Goal: Task Accomplishment & Management: Complete application form

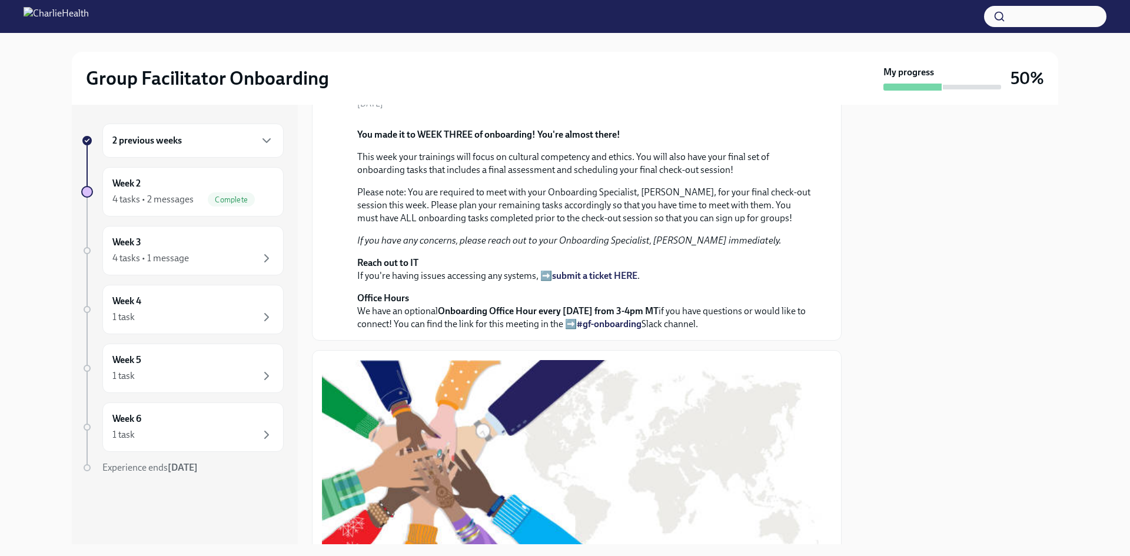
scroll to position [118, 0]
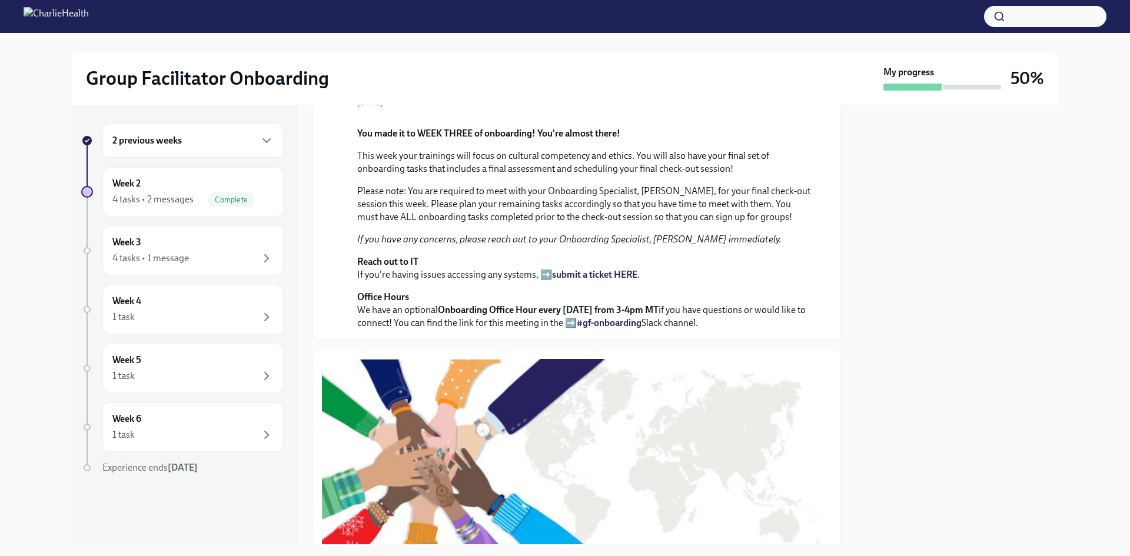
click at [997, 198] on div at bounding box center [957, 325] width 203 height 440
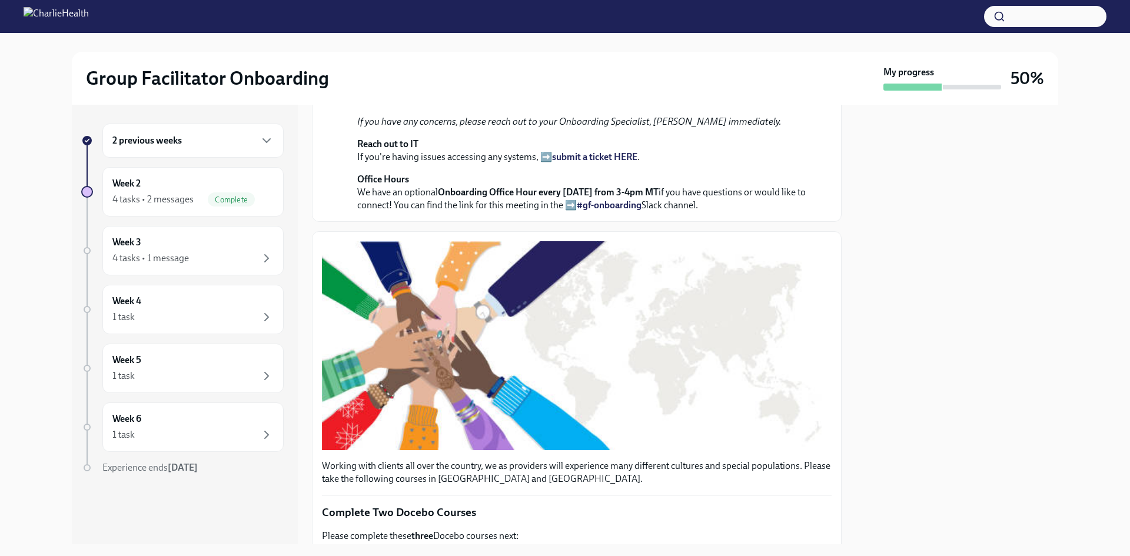
scroll to position [294, 0]
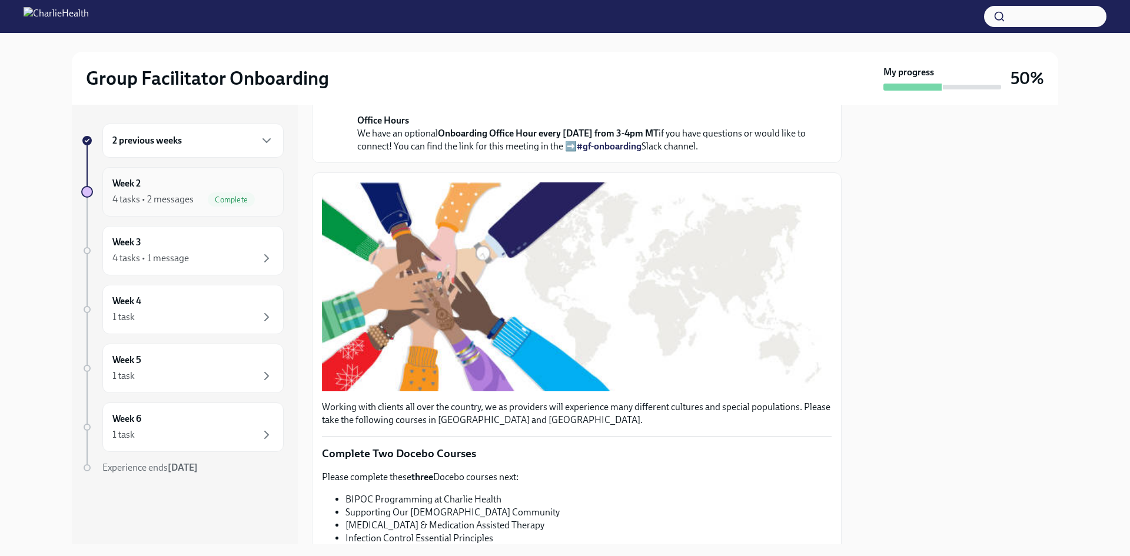
click at [213, 211] on div "Week 2 4 tasks • 2 messages Complete" at bounding box center [192, 191] width 181 height 49
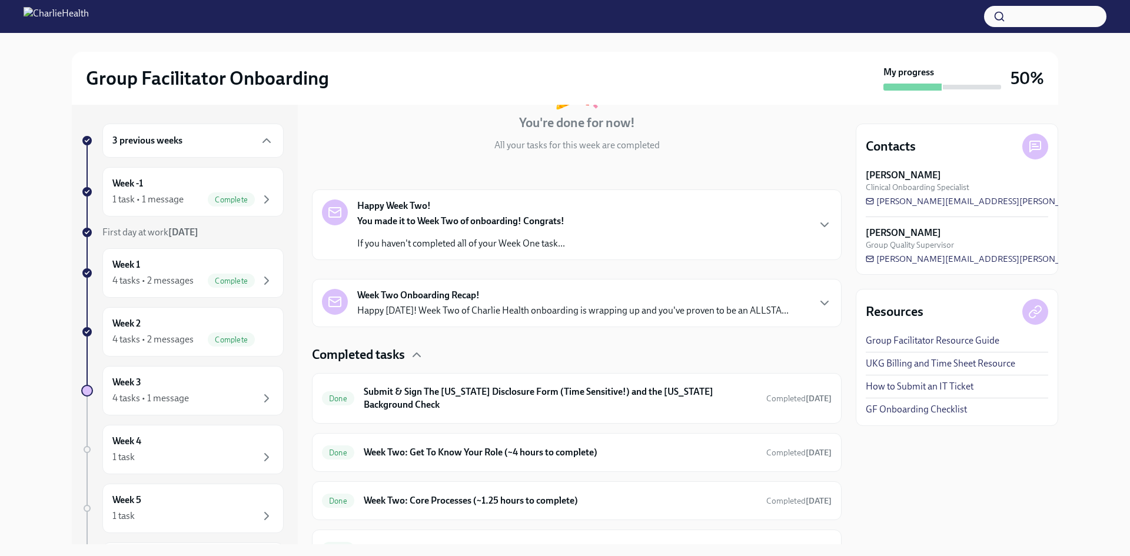
scroll to position [171, 0]
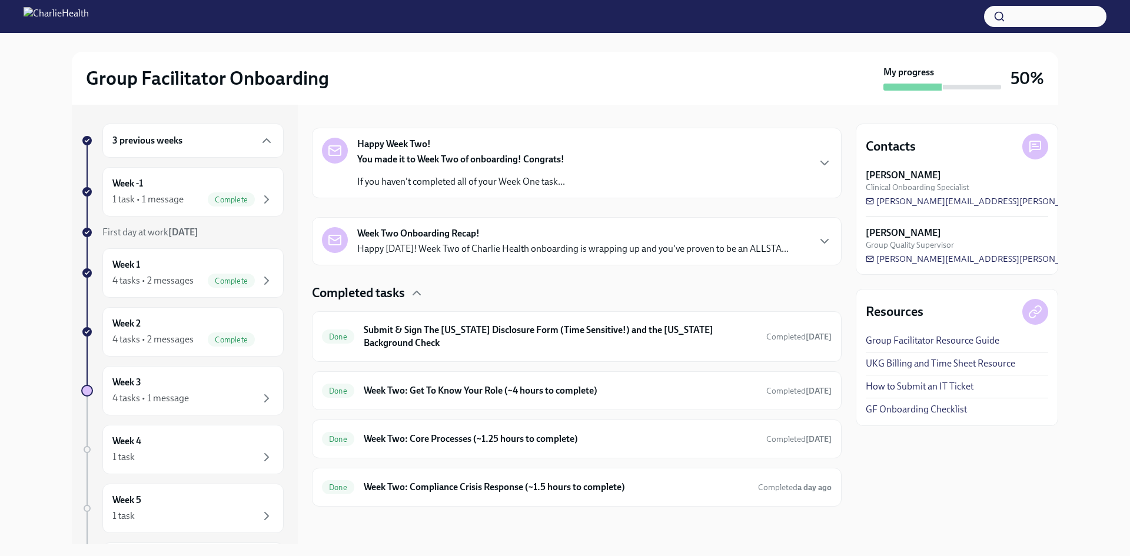
click at [742, 233] on div "Week Two Onboarding Recap! Happy [DATE]! Week Two of Charlie Health onboarding …" at bounding box center [572, 241] width 431 height 28
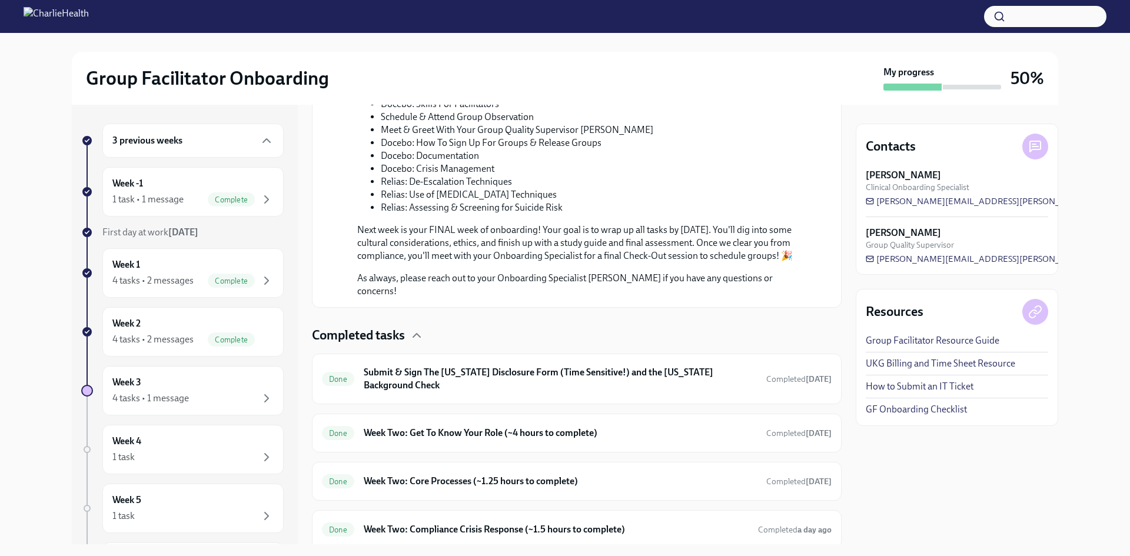
scroll to position [726, 0]
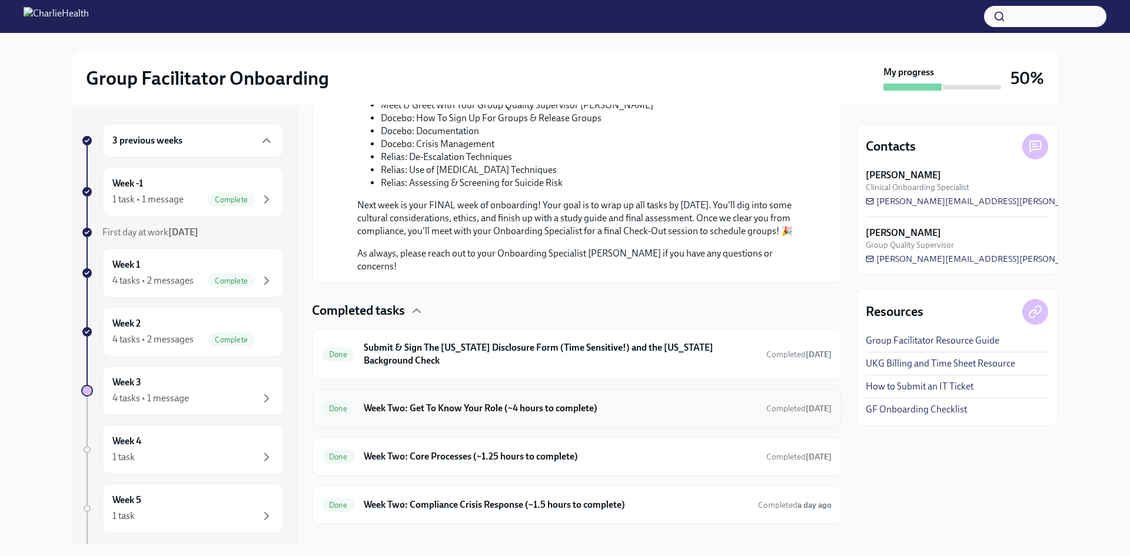
click at [830, 401] on div "Done Week Two: Get To Know Your Role (~4 hours to complete) Completed [DATE]" at bounding box center [577, 408] width 530 height 39
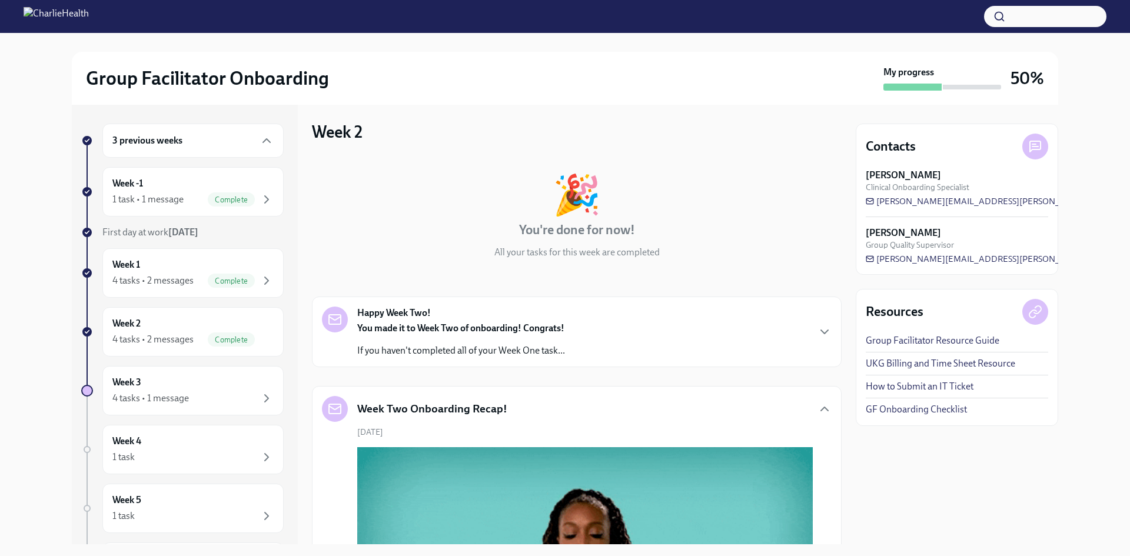
scroll to position [0, 0]
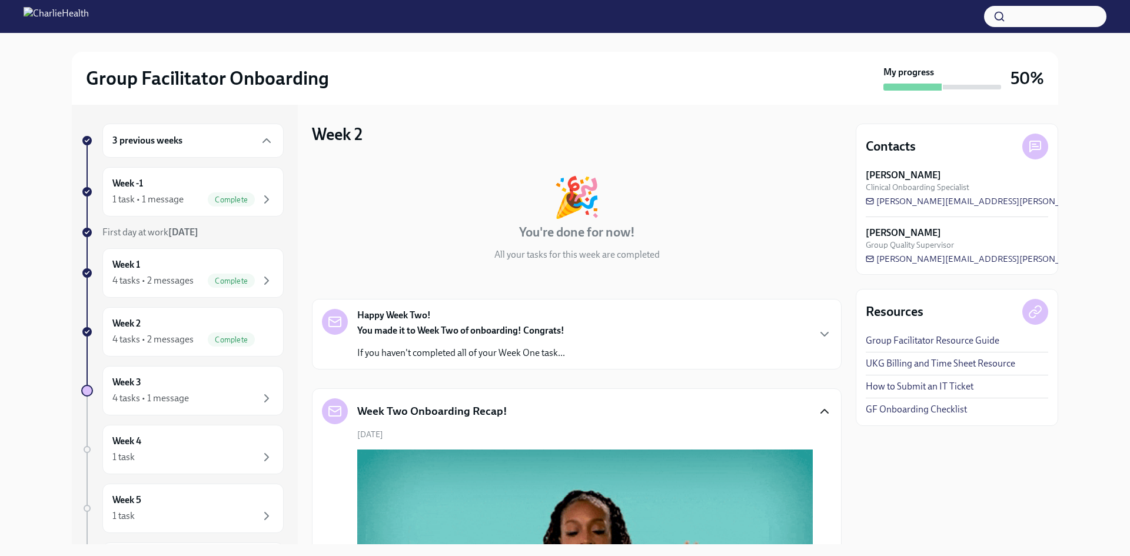
click at [818, 409] on icon "button" at bounding box center [825, 411] width 14 height 14
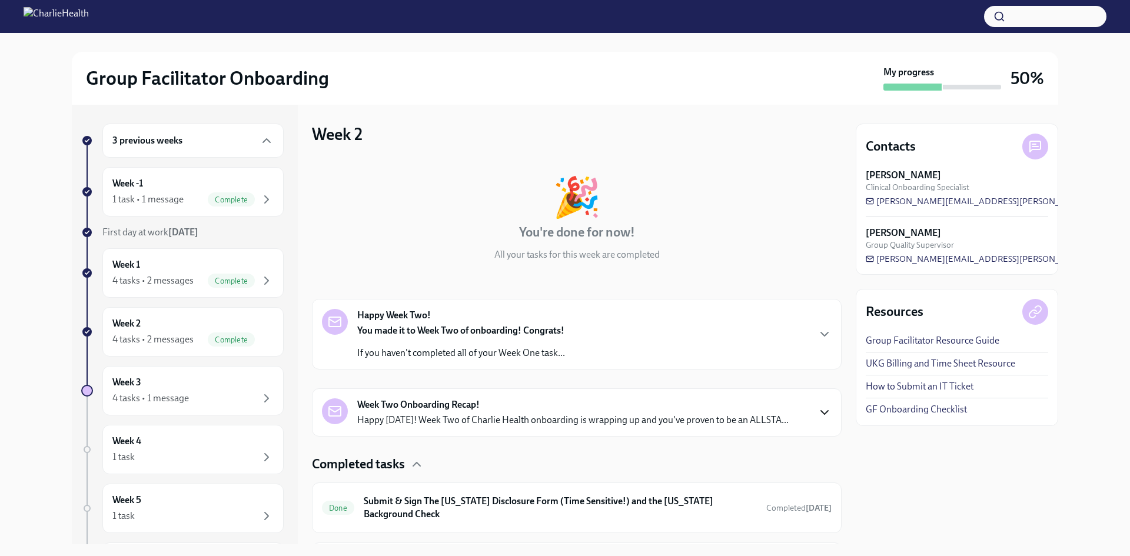
click at [766, 300] on div "Happy Week Two! You made it to Week Two of onboarding! Congrats! If you haven't…" at bounding box center [577, 334] width 530 height 71
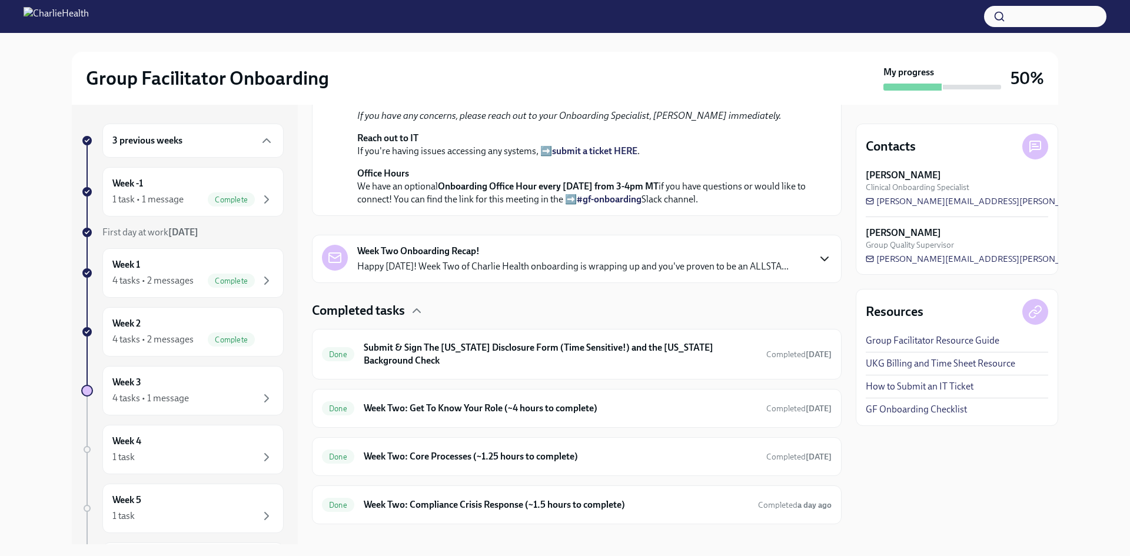
scroll to position [573, 0]
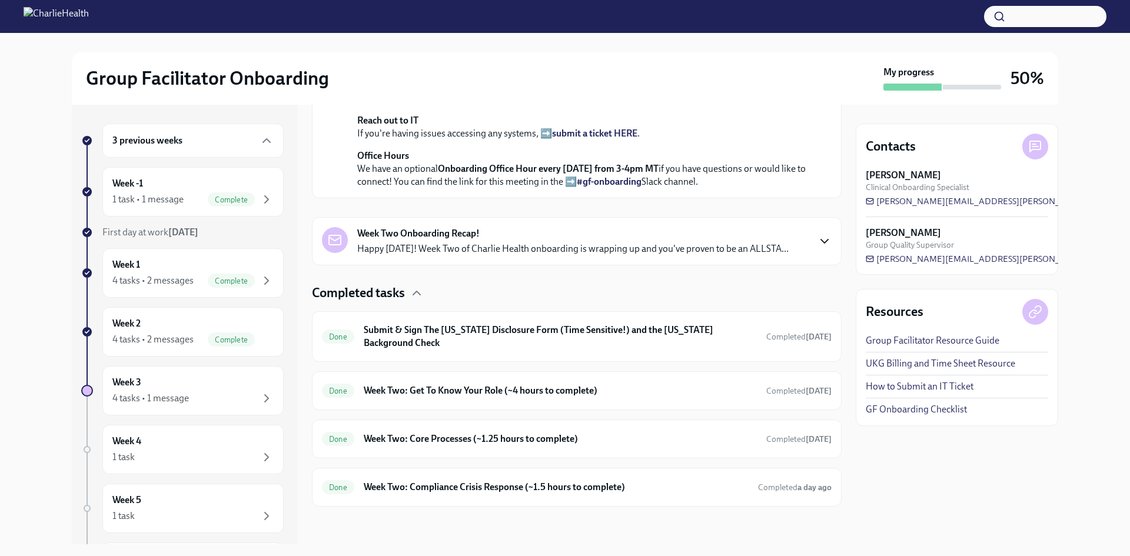
click at [743, 254] on p "Happy [DATE]! Week Two of Charlie Health onboarding is wrapping up and you've p…" at bounding box center [572, 249] width 431 height 13
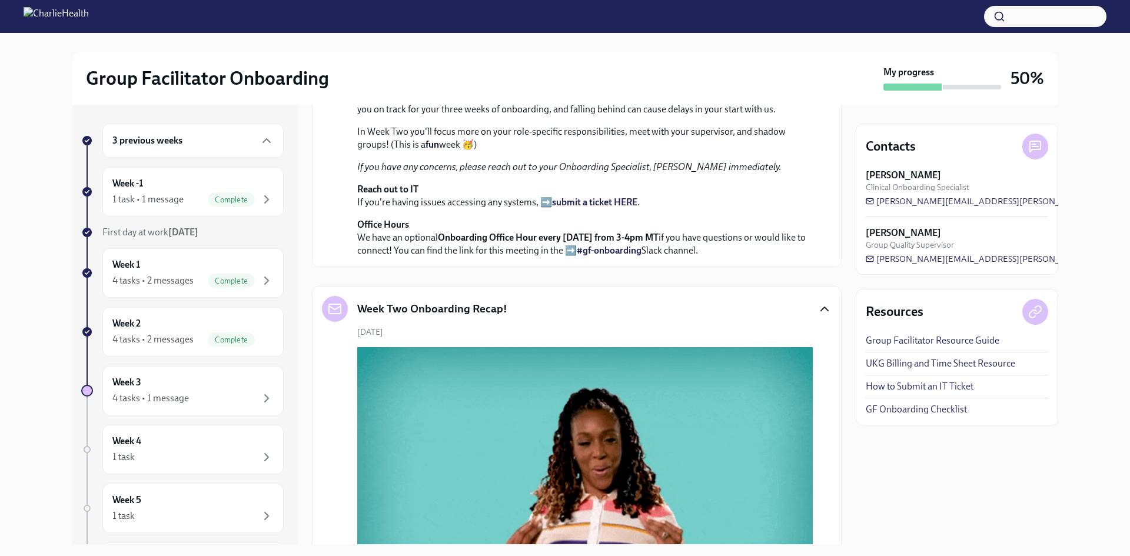
scroll to position [303, 0]
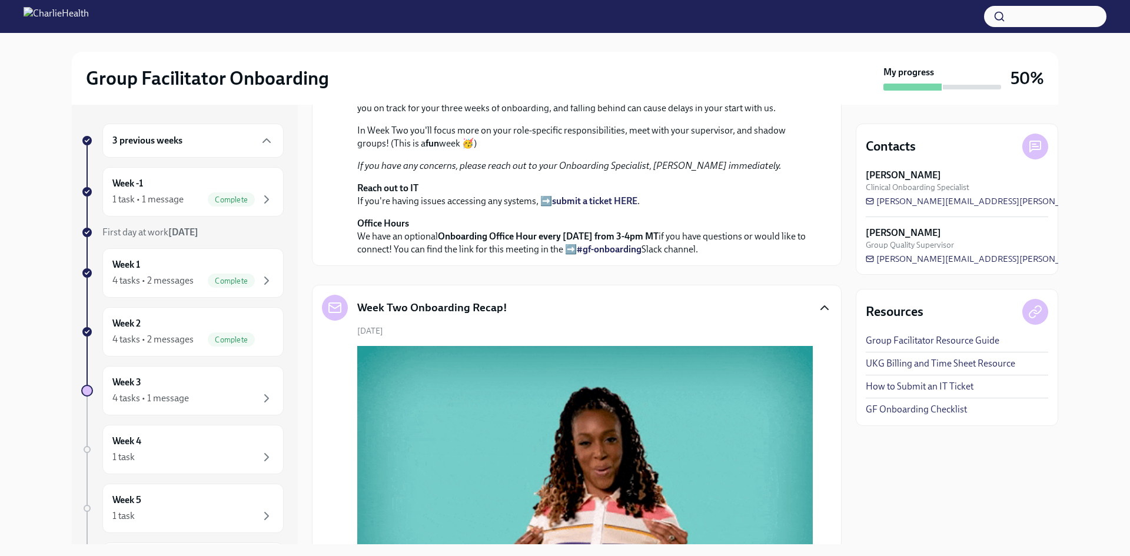
click at [818, 315] on icon "button" at bounding box center [825, 308] width 14 height 14
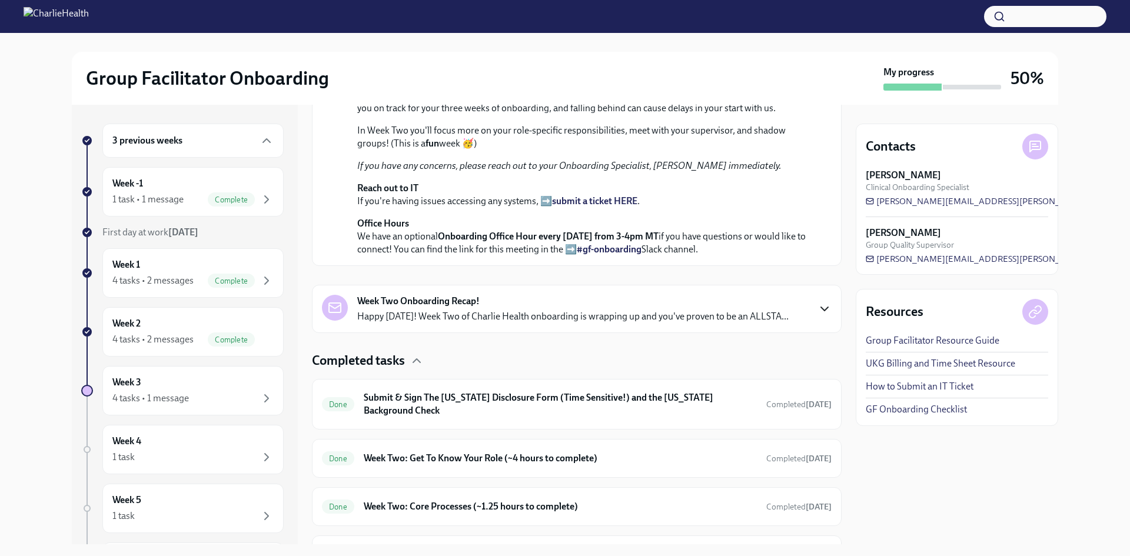
scroll to position [68, 0]
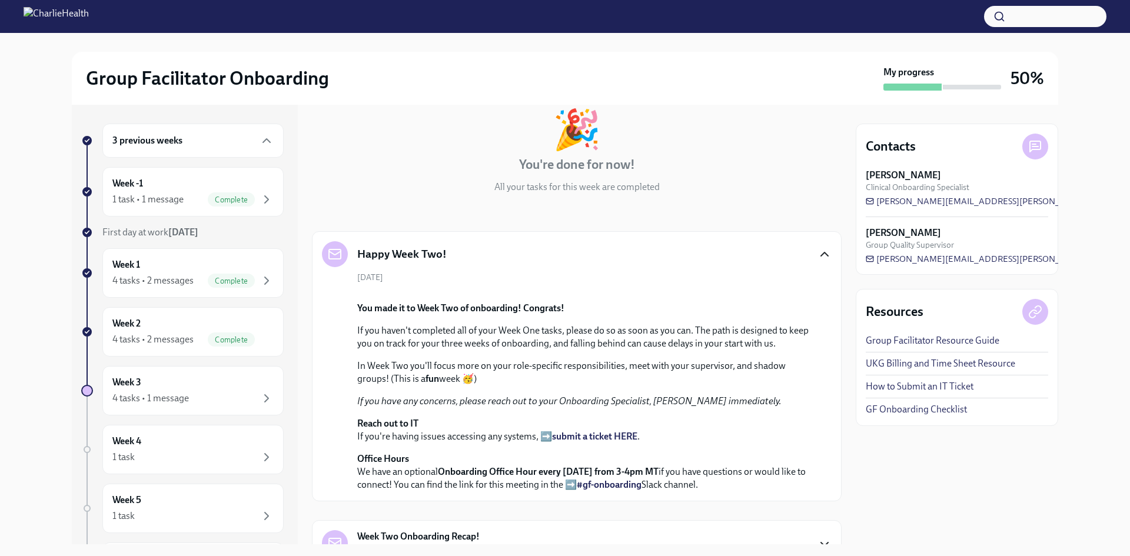
click at [821, 254] on icon "button" at bounding box center [824, 255] width 7 height 4
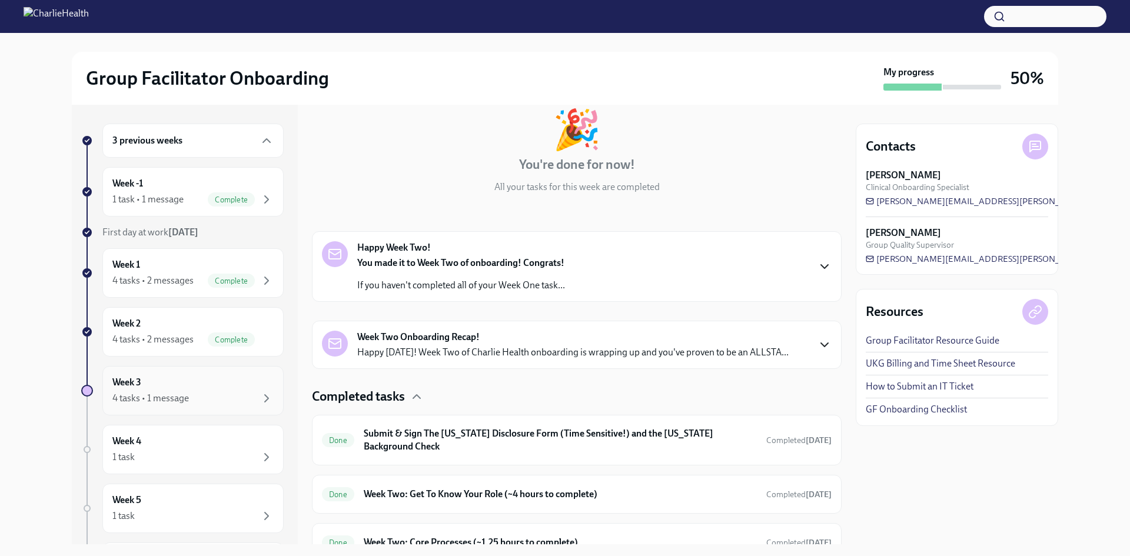
click at [234, 381] on div "Week 3 4 tasks • 1 message" at bounding box center [192, 390] width 161 height 29
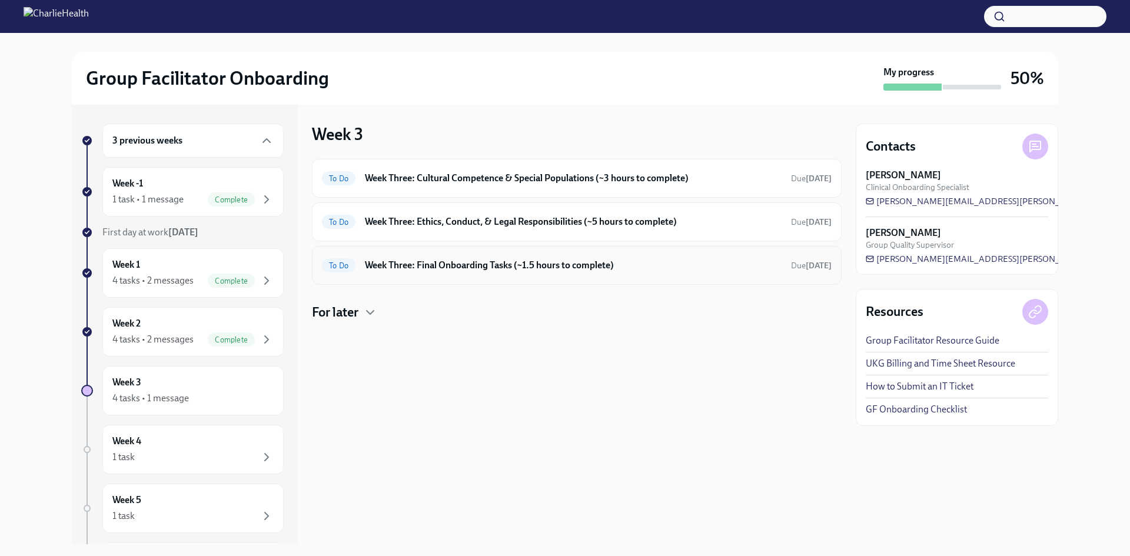
click at [536, 268] on h6 "Week Three: Final Onboarding Tasks (~1.5 hours to complete)" at bounding box center [573, 265] width 417 height 13
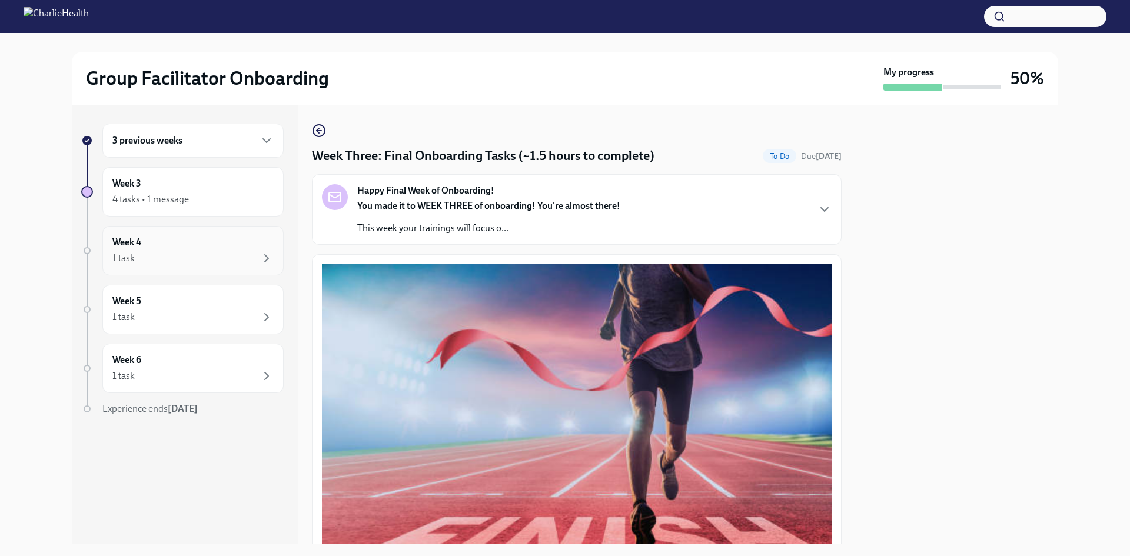
click at [155, 255] on div "1 task" at bounding box center [192, 258] width 161 height 14
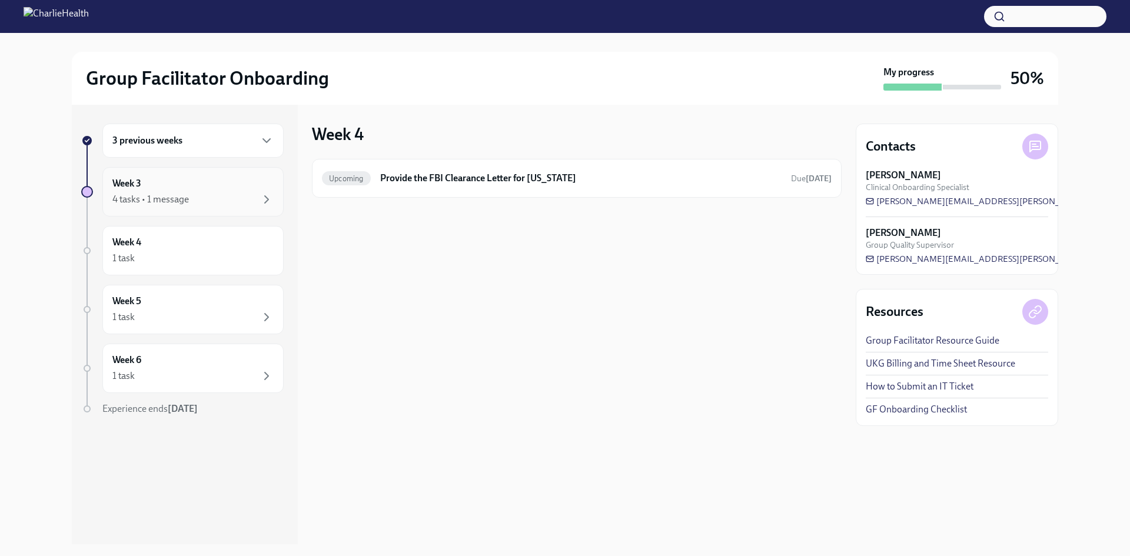
click at [172, 172] on div "Week 3 4 tasks • 1 message" at bounding box center [192, 191] width 181 height 49
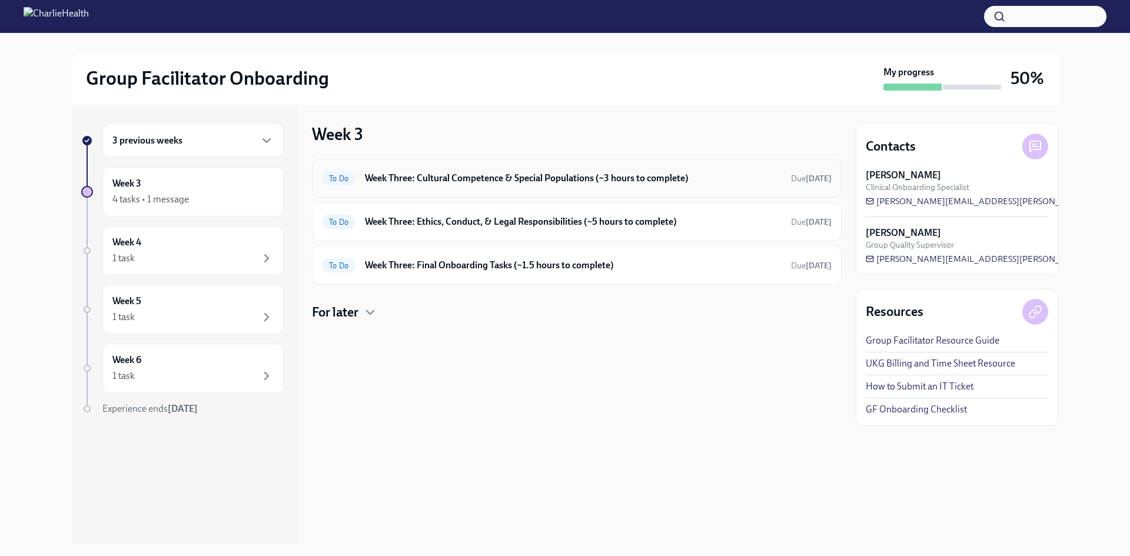
click at [728, 163] on div "To Do Week Three: Cultural Competence & Special Populations (~3 hours to comple…" at bounding box center [577, 178] width 530 height 39
click at [719, 170] on div "To Do Week Three: Cultural Competence & Special Populations (~3 hours to comple…" at bounding box center [577, 178] width 510 height 19
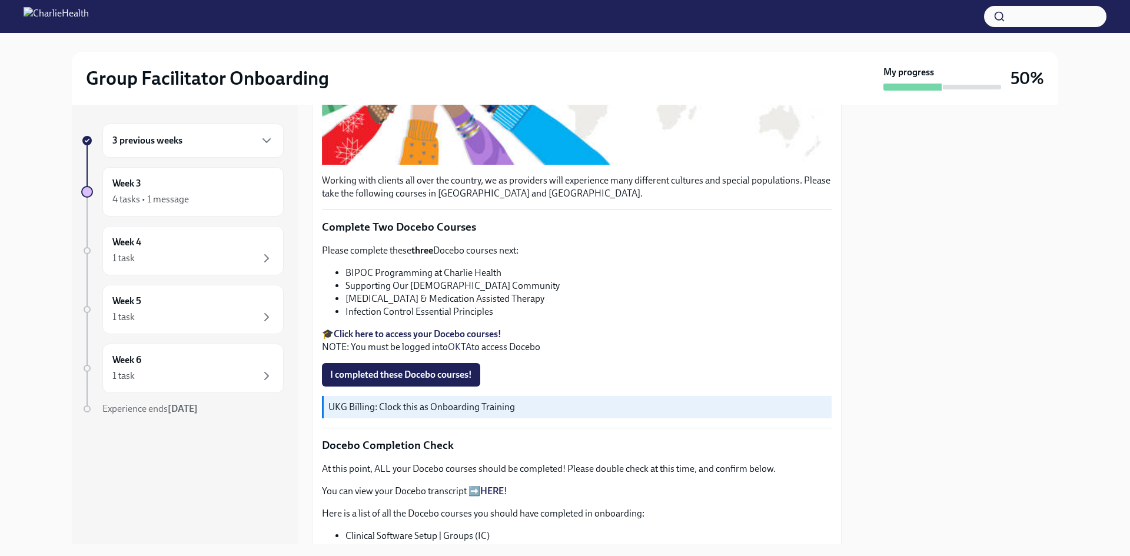
scroll to position [227, 0]
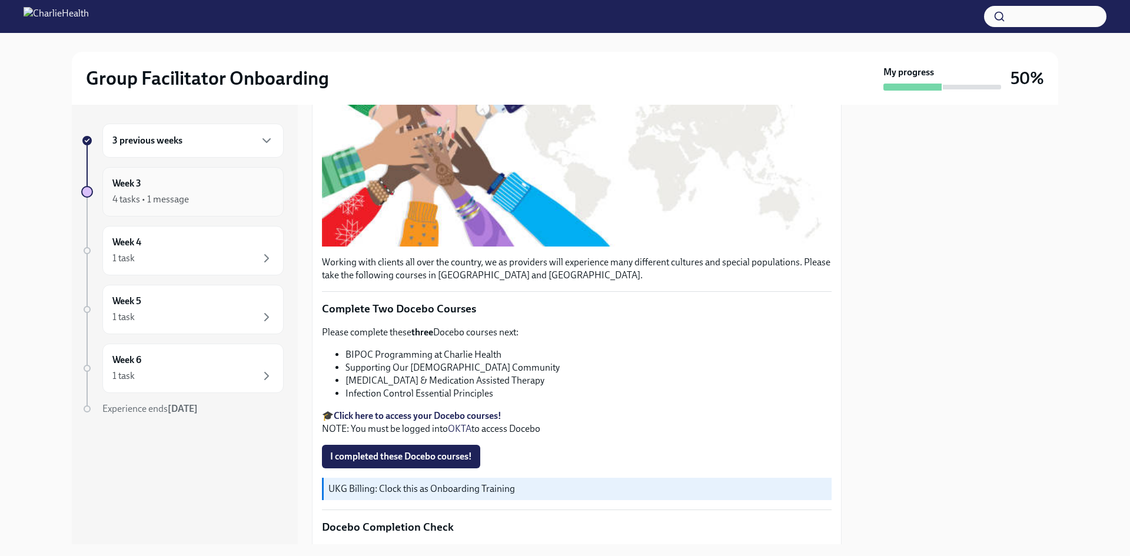
click at [238, 188] on div "Week 3 4 tasks • 1 message" at bounding box center [192, 191] width 161 height 29
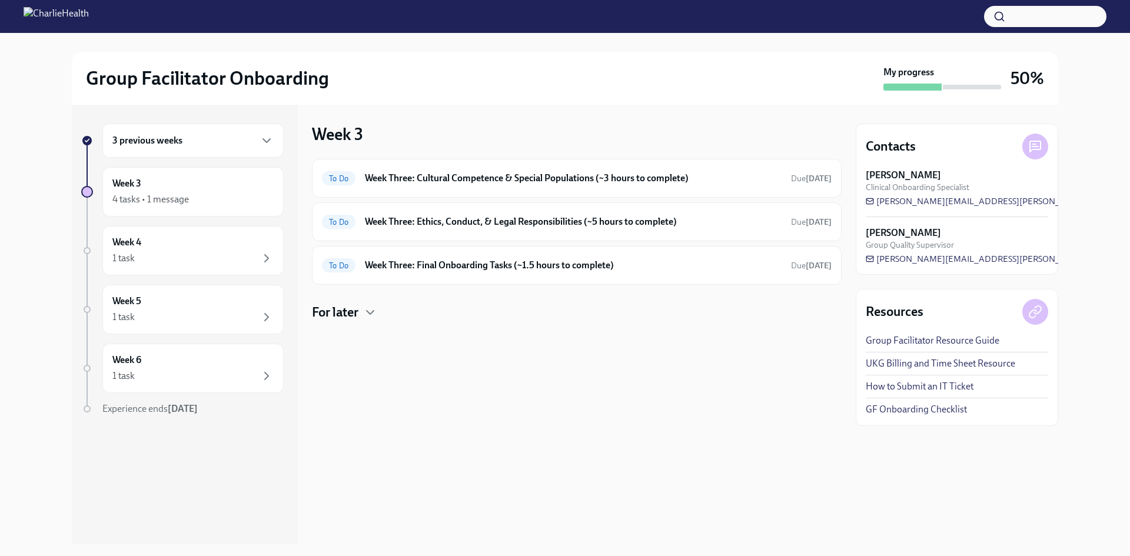
click at [194, 142] on div "3 previous weeks" at bounding box center [192, 141] width 161 height 14
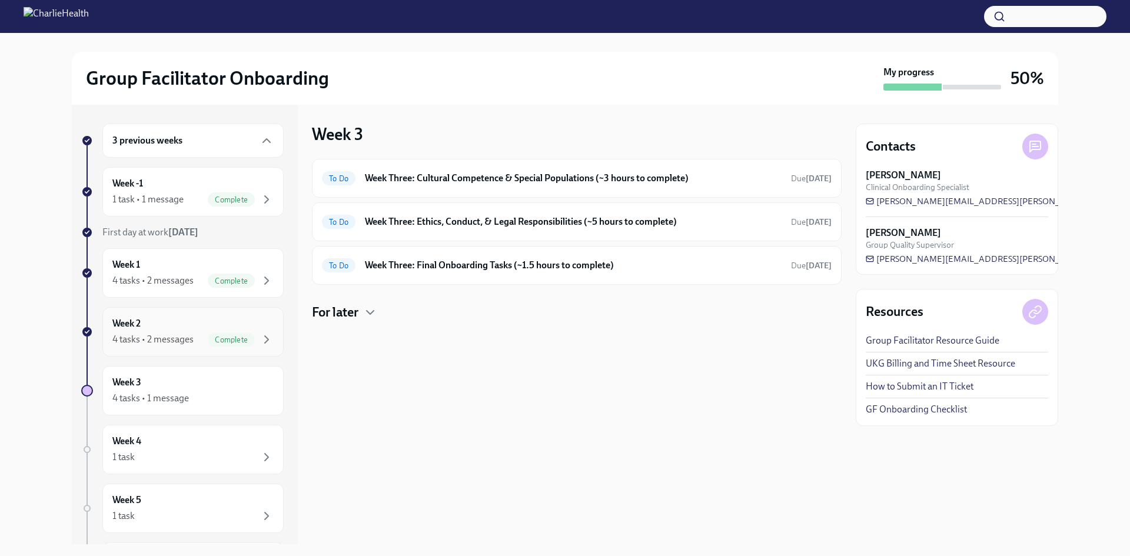
click at [222, 324] on div "Week 2 4 tasks • 2 messages Complete" at bounding box center [192, 331] width 161 height 29
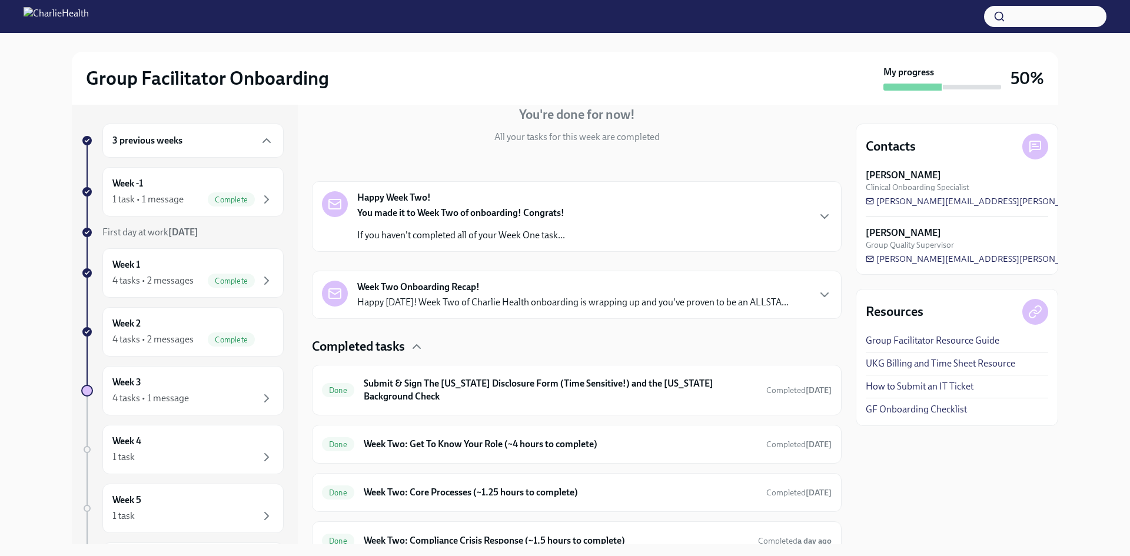
scroll to position [171, 0]
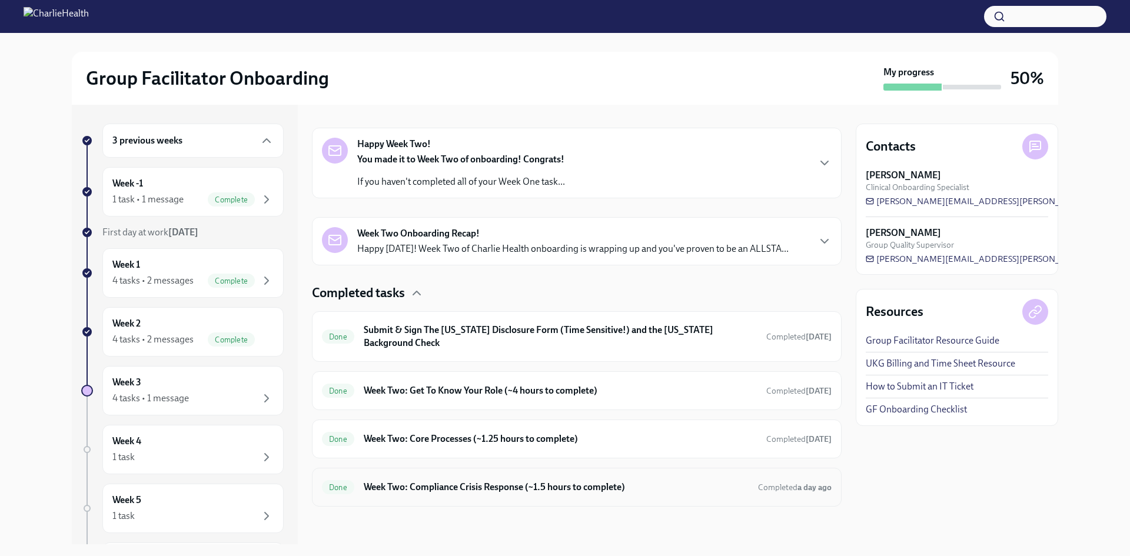
click at [732, 483] on h6 "Week Two: Compliance Crisis Response (~1.5 hours to complete)" at bounding box center [556, 487] width 385 height 13
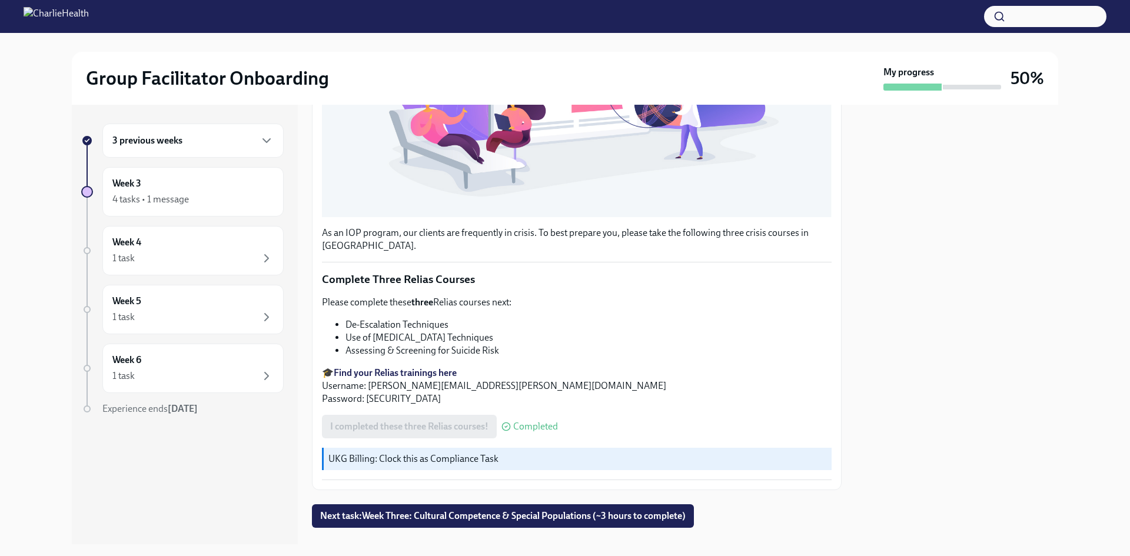
scroll to position [369, 0]
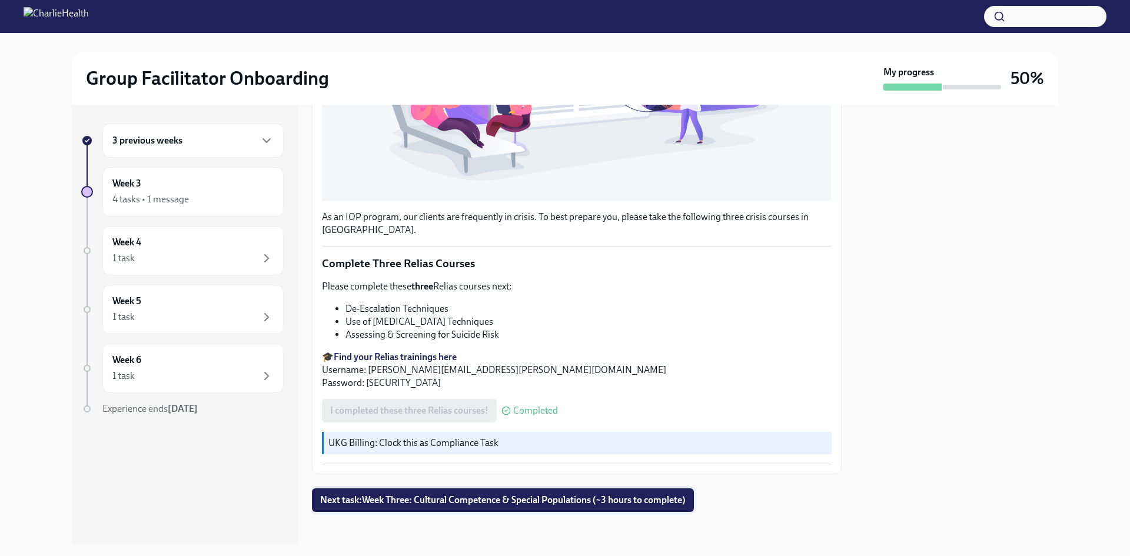
click at [599, 494] on span "Next task : Week Three: Cultural Competence & Special Populations (~3 hours to …" at bounding box center [503, 500] width 366 height 12
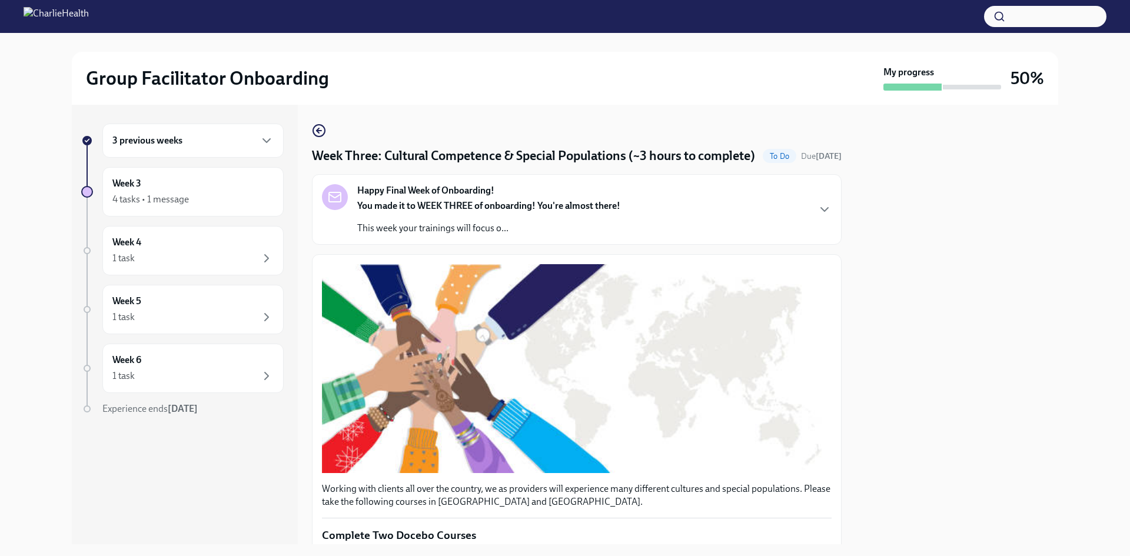
click at [775, 222] on div "Happy Final Week of Onboarding! You made it to WEEK THREE of onboarding! You're…" at bounding box center [577, 209] width 510 height 51
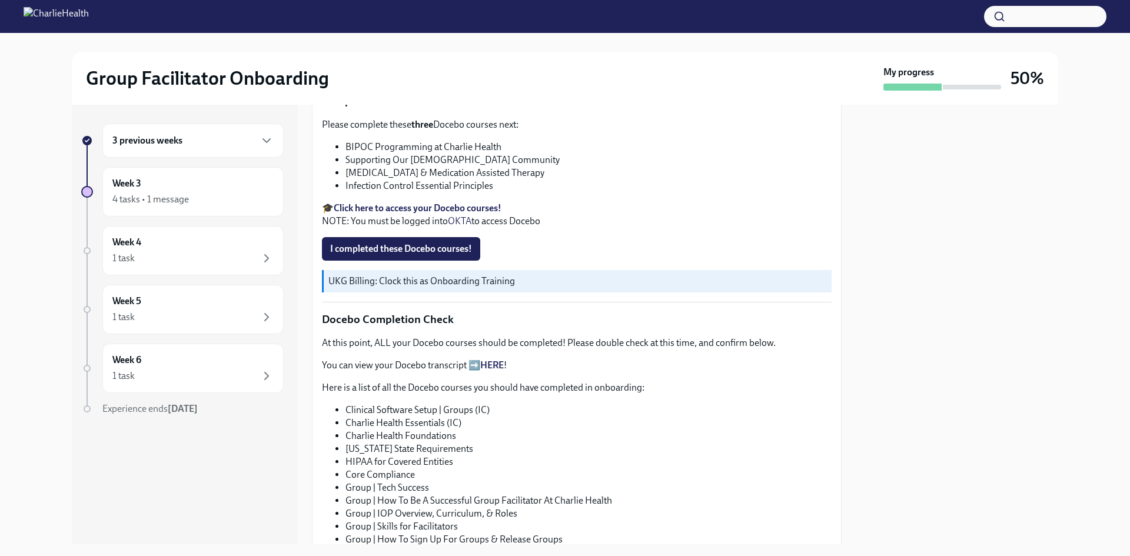
scroll to position [648, 0]
click at [493, 213] on strong "Click here to access your Docebo courses!" at bounding box center [418, 207] width 168 height 11
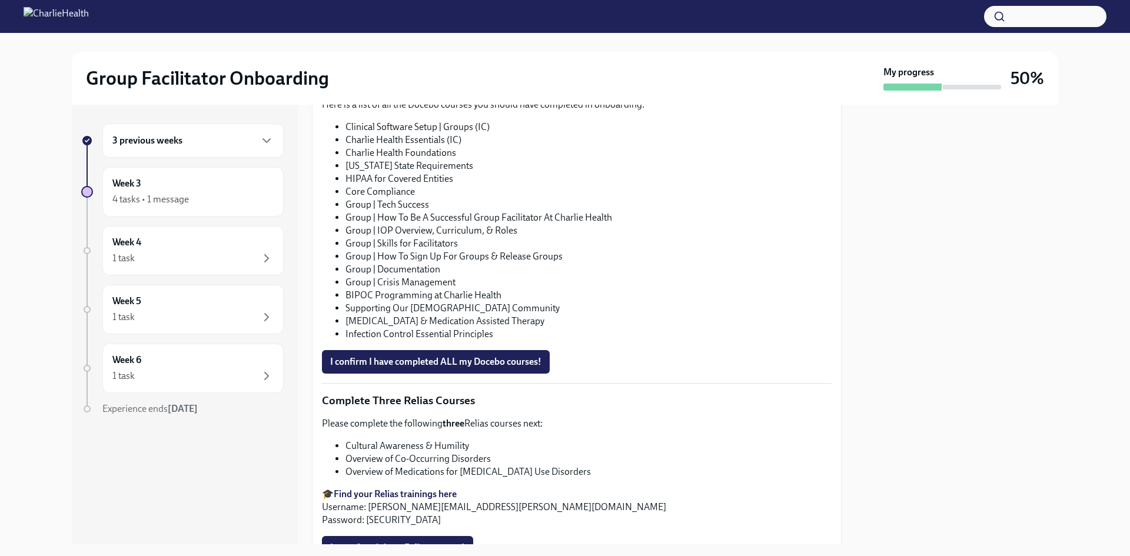
scroll to position [808, 0]
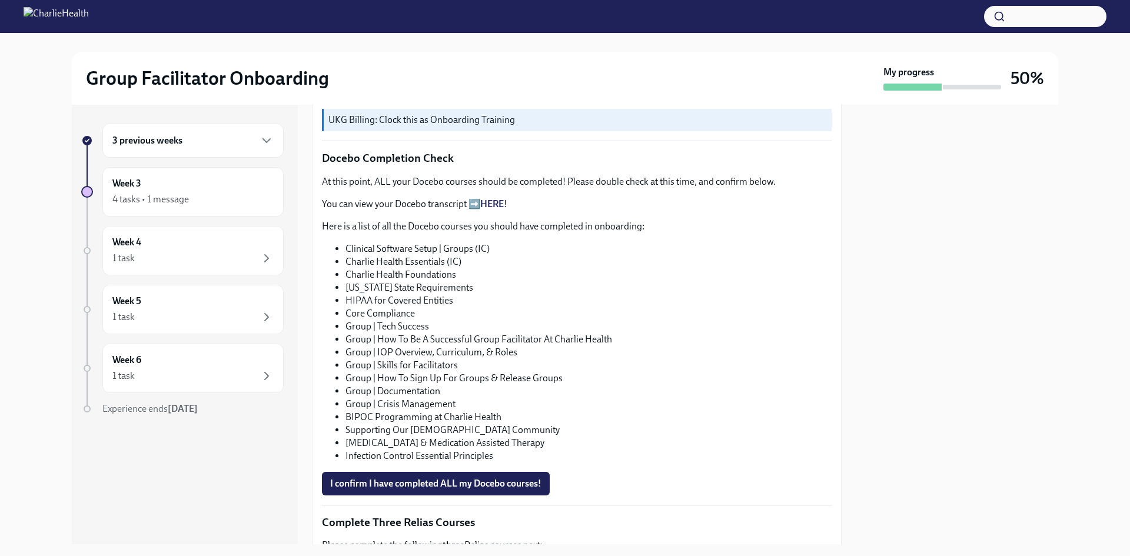
click at [494, 52] on strong "Click here to access your Docebo courses!" at bounding box center [418, 46] width 168 height 11
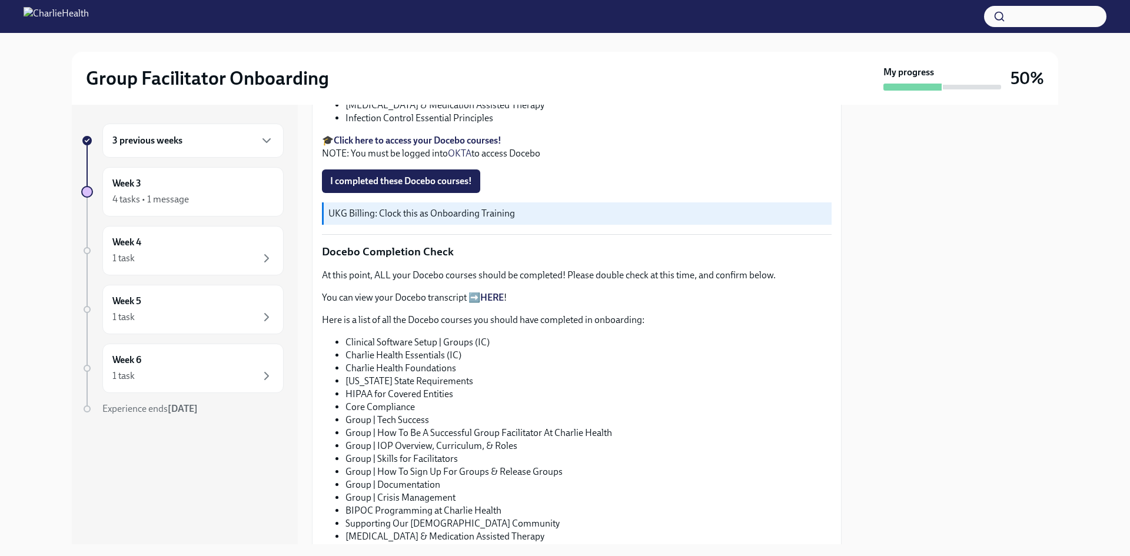
scroll to position [706, 0]
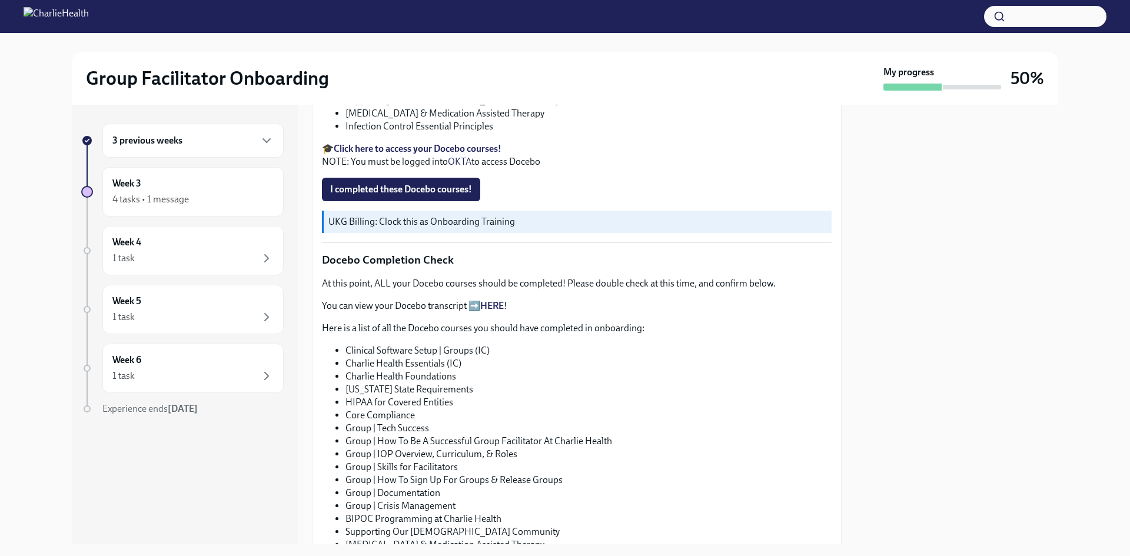
drag, startPoint x: 503, startPoint y: 352, endPoint x: 346, endPoint y: 356, distance: 157.2
click at [346, 94] on li "BIPOC Programming at Charlie Health" at bounding box center [589, 87] width 486 height 13
copy li "BIPOC Programming at Charlie Health"
click at [526, 107] on li "Supporting Our [DEMOGRAPHIC_DATA] Community" at bounding box center [589, 100] width 486 height 13
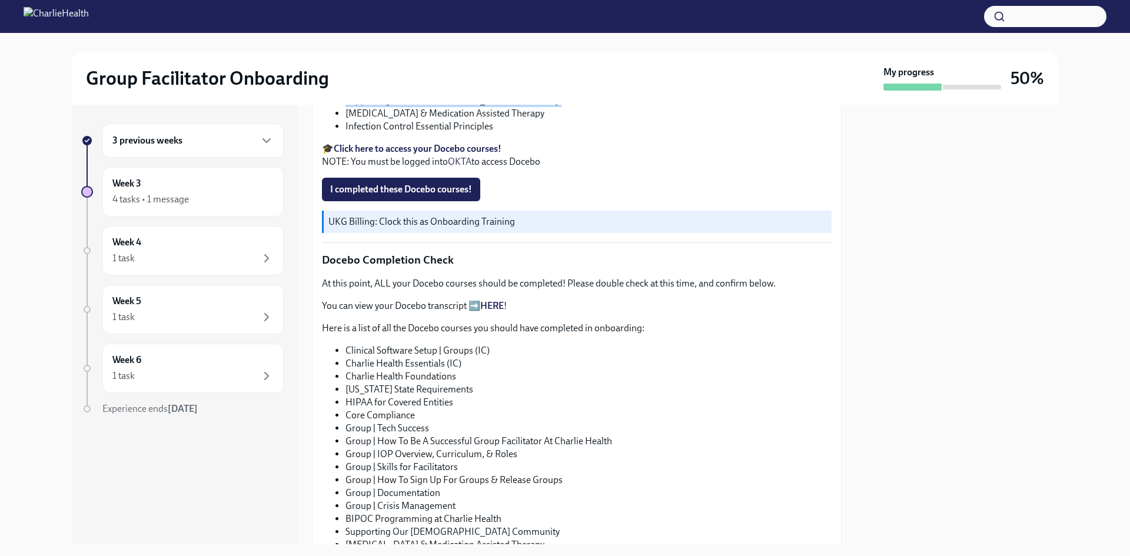
click at [526, 107] on li "Supporting Our [DEMOGRAPHIC_DATA] Community" at bounding box center [589, 100] width 486 height 13
copy ul "Supporting Our [DEMOGRAPHIC_DATA] Community"
click at [566, 120] on li "[MEDICAL_DATA] & Medication Assisted Therapy" at bounding box center [589, 113] width 486 height 13
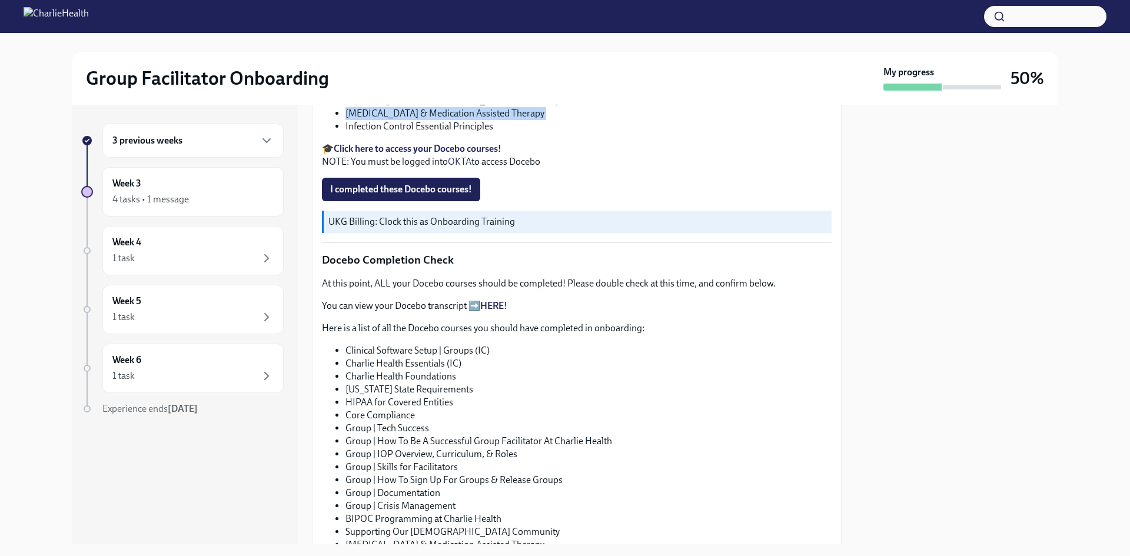
copy ul "[MEDICAL_DATA] & Medication Assisted Therapy"
click at [512, 107] on li "Supporting Our [DEMOGRAPHIC_DATA] Community" at bounding box center [589, 100] width 486 height 13
click at [502, 94] on li "BIPOC Programming at Charlie Health" at bounding box center [589, 87] width 486 height 13
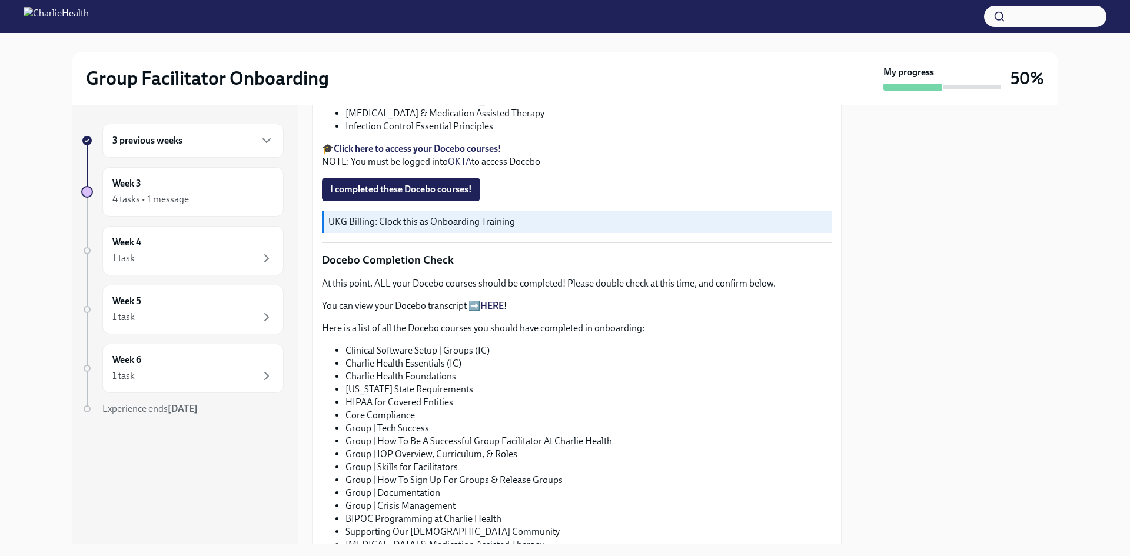
click at [502, 94] on li "BIPOC Programming at Charlie Health" at bounding box center [589, 87] width 486 height 13
copy ul "BIPOC Programming at Charlie Health"
click at [645, 120] on li "[MEDICAL_DATA] & Medication Assisted Therapy" at bounding box center [589, 113] width 486 height 13
drag, startPoint x: 532, startPoint y: 392, endPoint x: 355, endPoint y: 394, distance: 177.2
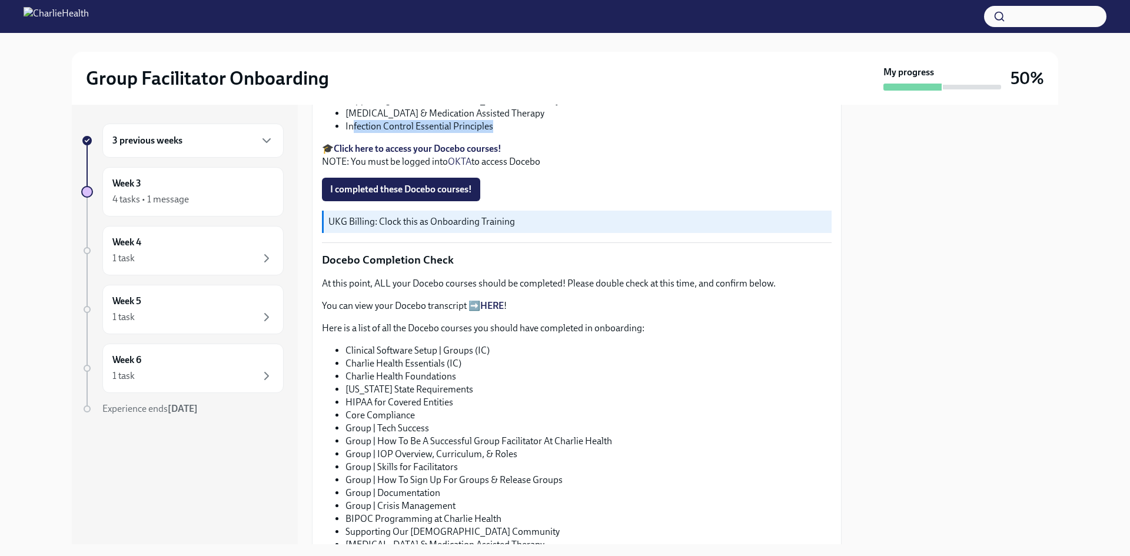
click at [355, 133] on li "Infection Control Essential Principles" at bounding box center [589, 126] width 486 height 13
click at [574, 133] on li "Infection Control Essential Principles" at bounding box center [589, 126] width 486 height 13
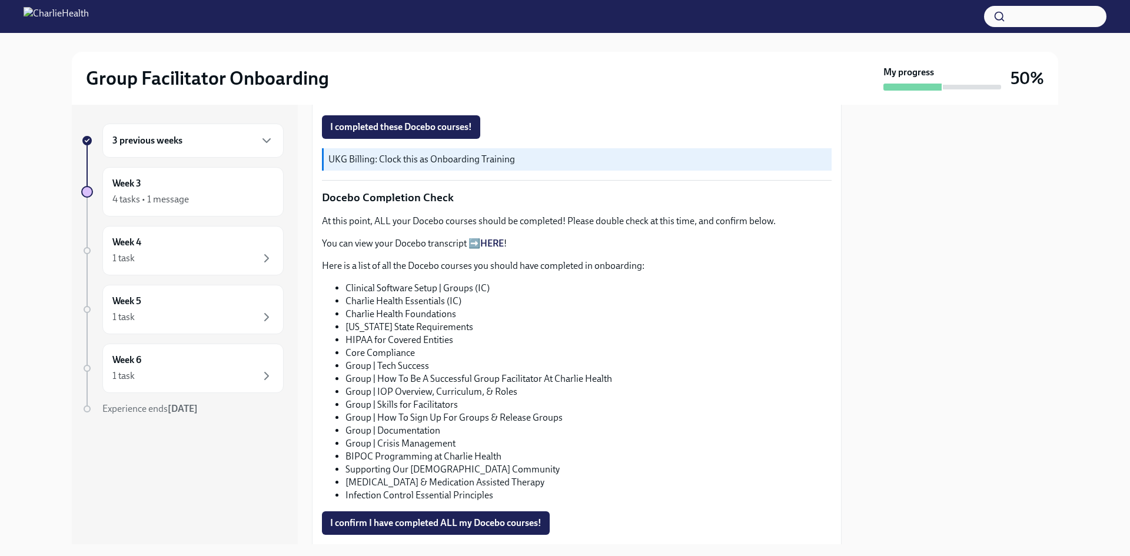
scroll to position [784, 0]
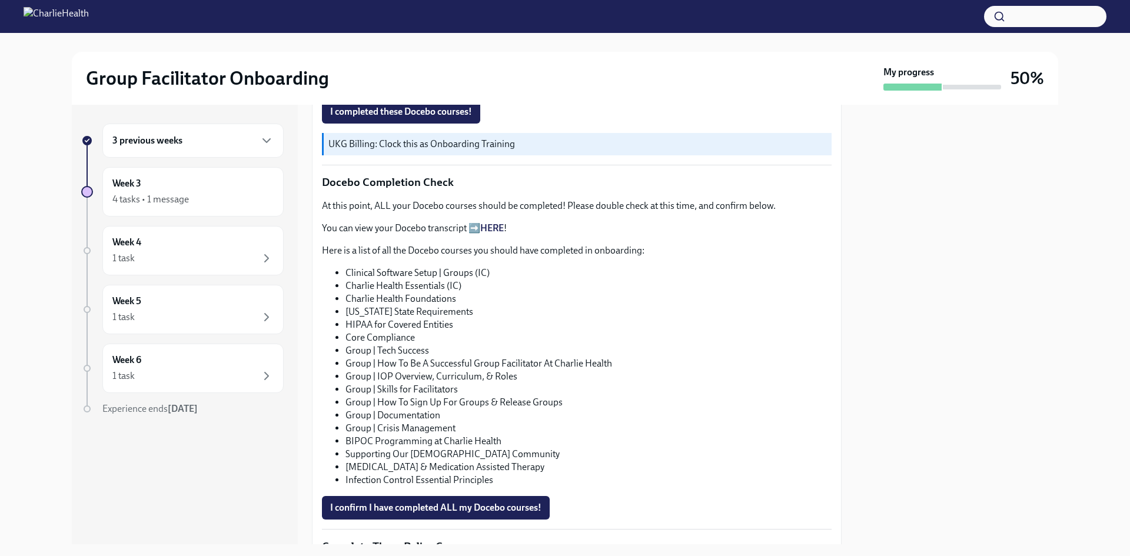
drag, startPoint x: 497, startPoint y: 490, endPoint x: 1017, endPoint y: 350, distance: 539.1
click at [1017, 350] on div at bounding box center [957, 325] width 203 height 440
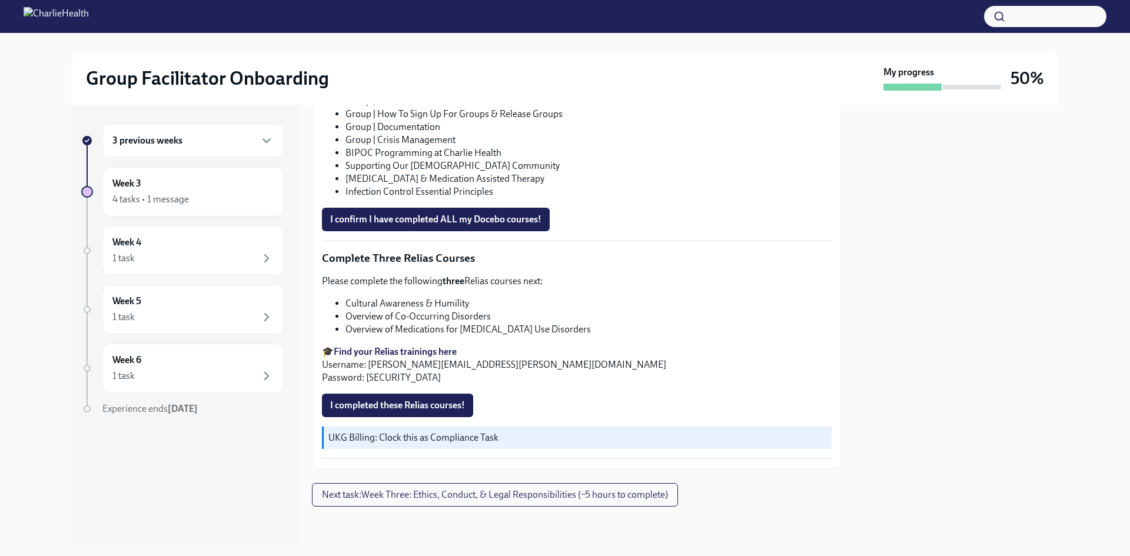
scroll to position [1338, 0]
click at [435, 495] on span "Next task : Week Three: Ethics, Conduct, & Legal Responsibilities (~5 hours to …" at bounding box center [495, 495] width 346 height 12
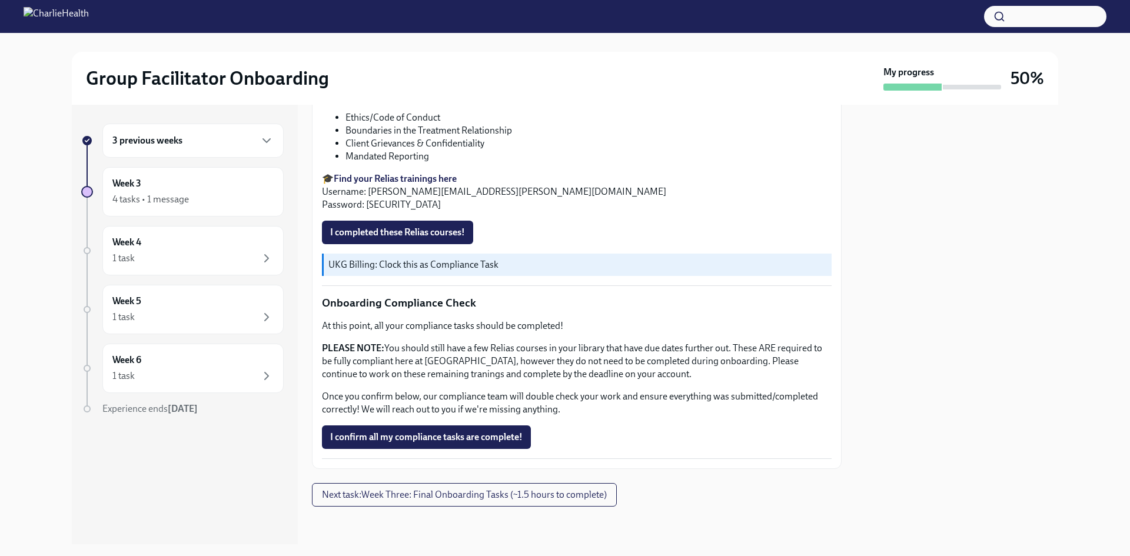
scroll to position [1091, 0]
click at [597, 486] on button "Next task : Week Three: Final Onboarding Tasks (~1.5 hours to complete)" at bounding box center [464, 495] width 305 height 24
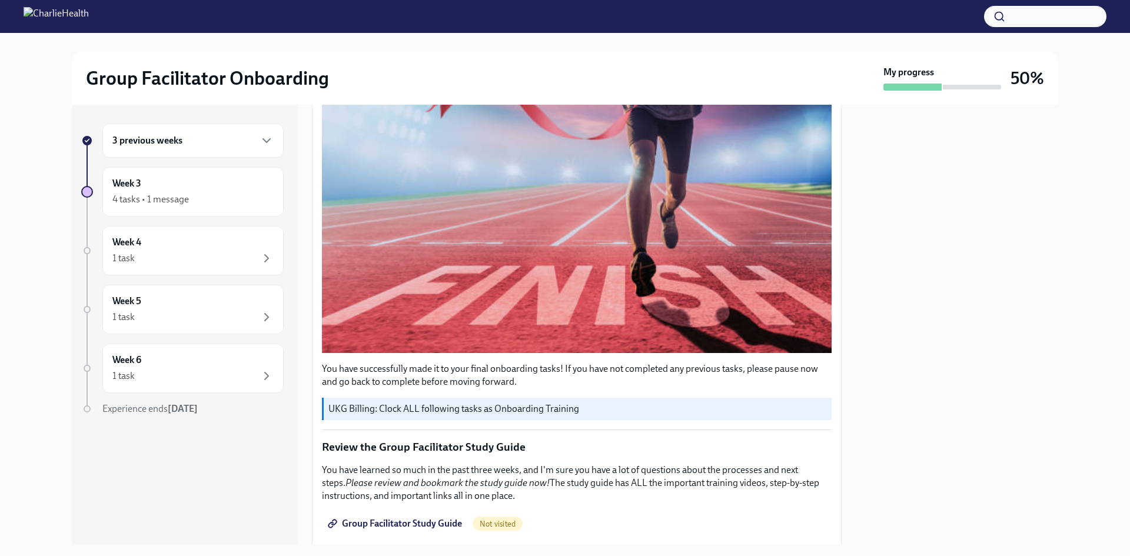
scroll to position [363, 0]
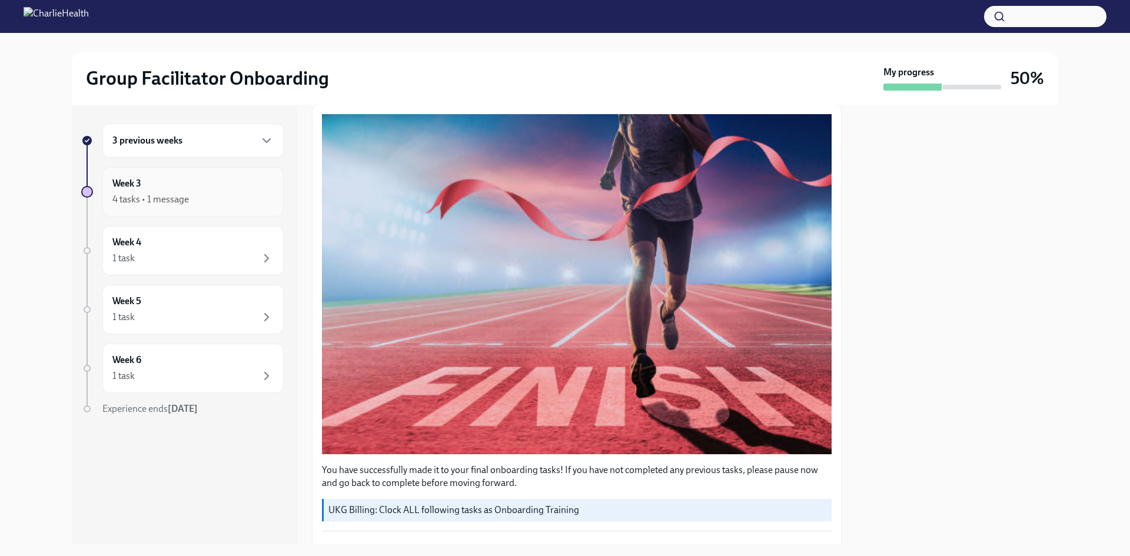
click at [183, 184] on div "Week 3 4 tasks • 1 message" at bounding box center [192, 191] width 161 height 29
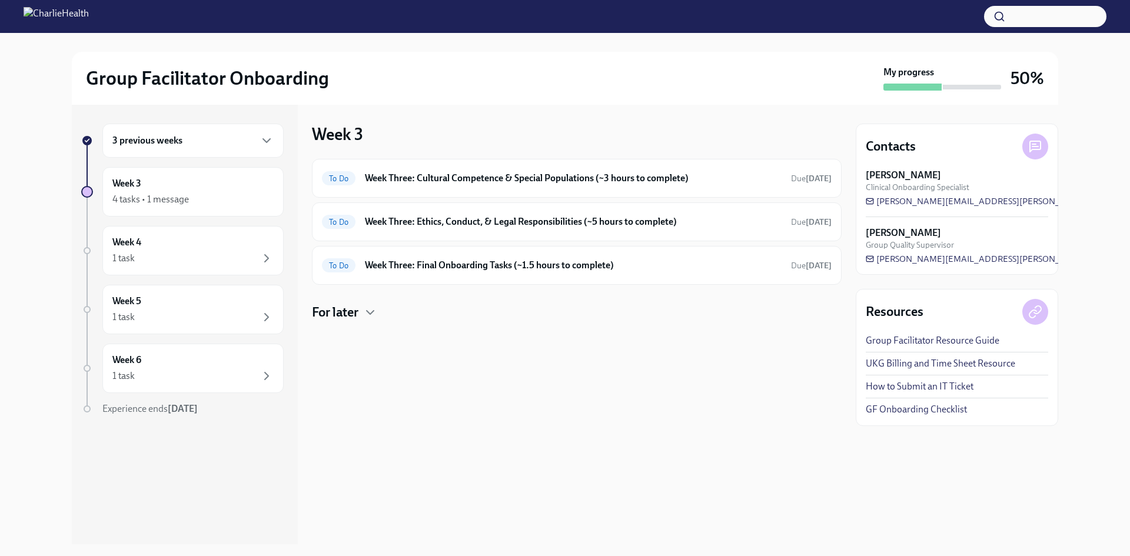
click at [672, 414] on div "Week 3 To Do Week Three: Cultural Competence & Special Populations (~3 hours to…" at bounding box center [577, 325] width 530 height 440
click at [517, 232] on div "To Do Week Three: Ethics, Conduct, & Legal Responsibilities (~5 hours to comple…" at bounding box center [577, 222] width 530 height 39
click at [520, 168] on div "To Do Week Three: Cultural Competence & Special Populations (~3 hours to comple…" at bounding box center [577, 178] width 530 height 39
click at [520, 170] on div "To Do Week Three: Cultural Competence & Special Populations (~3 hours to comple…" at bounding box center [577, 178] width 510 height 19
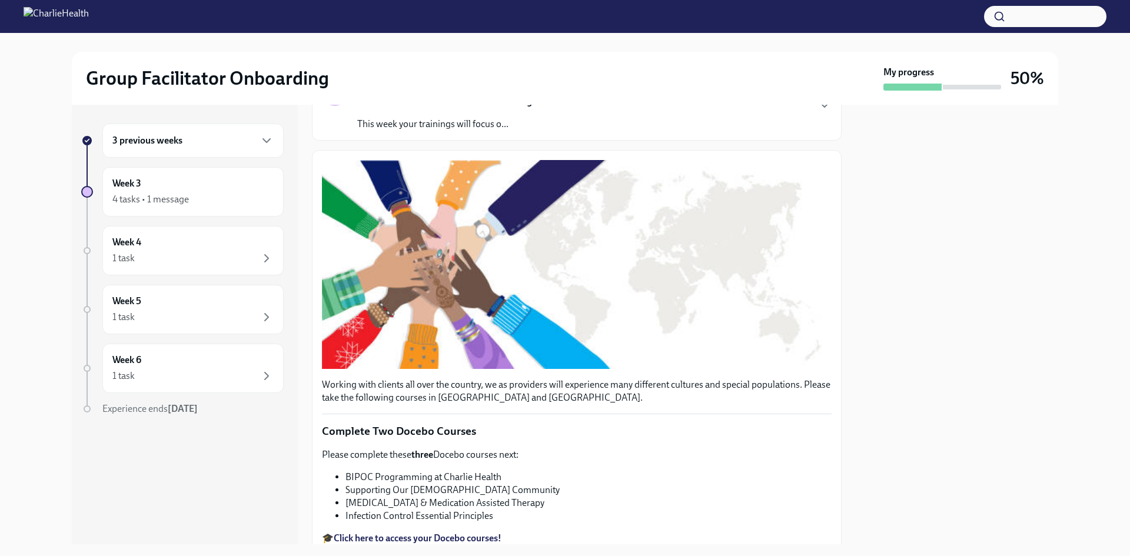
scroll to position [294, 0]
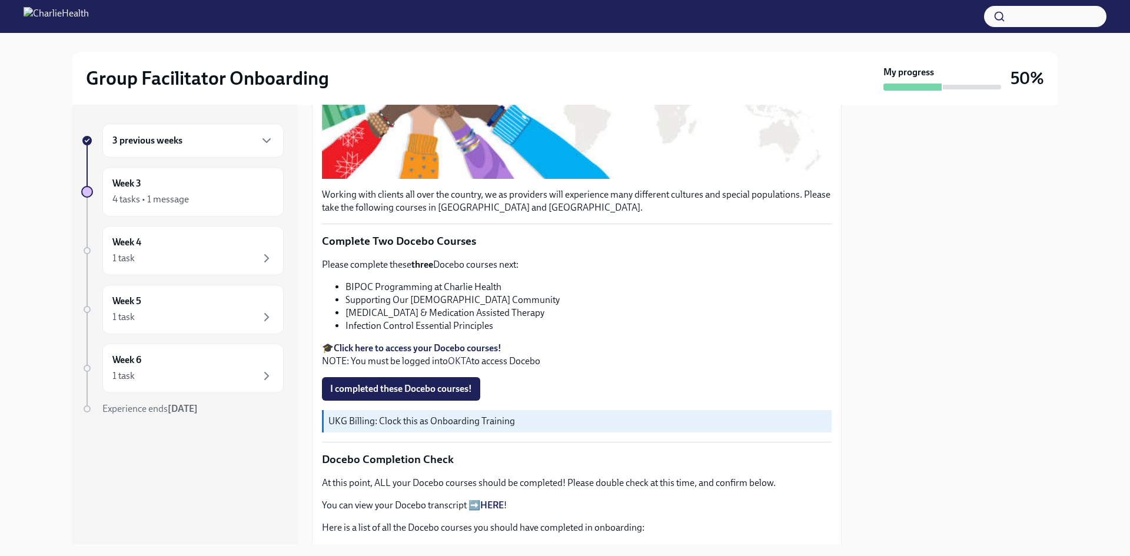
click at [409, 333] on li "Infection Control Essential Principles" at bounding box center [589, 326] width 486 height 13
click at [411, 333] on li "Infection Control Essential Principles" at bounding box center [589, 326] width 486 height 13
copy div "Infection Control Essential Principles"
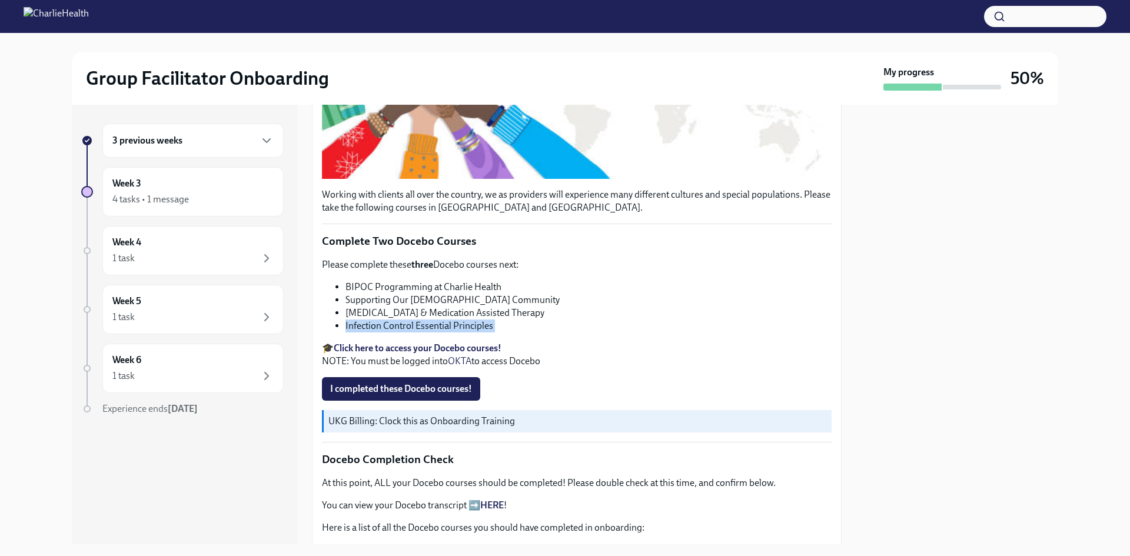
click at [427, 354] on strong "Click here to access your Docebo courses!" at bounding box center [418, 348] width 168 height 11
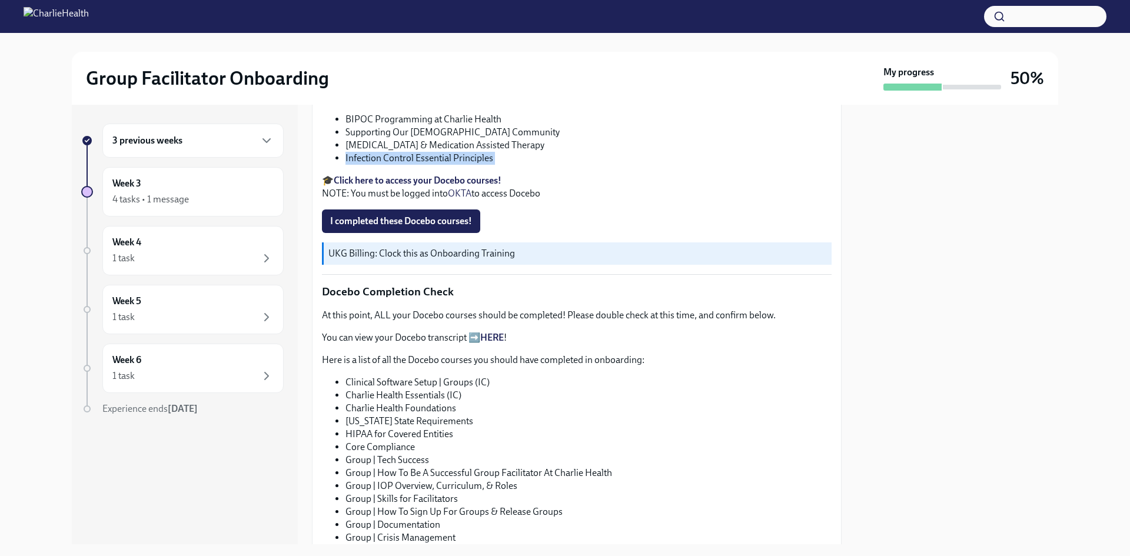
scroll to position [344, 0]
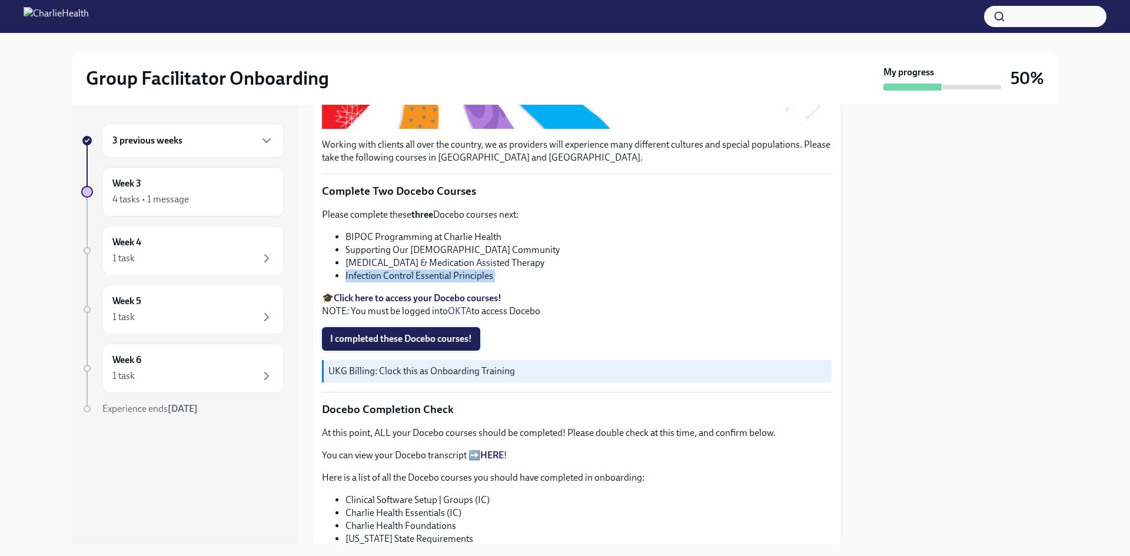
click at [459, 345] on span "I completed these Docebo courses!" at bounding box center [401, 339] width 142 height 12
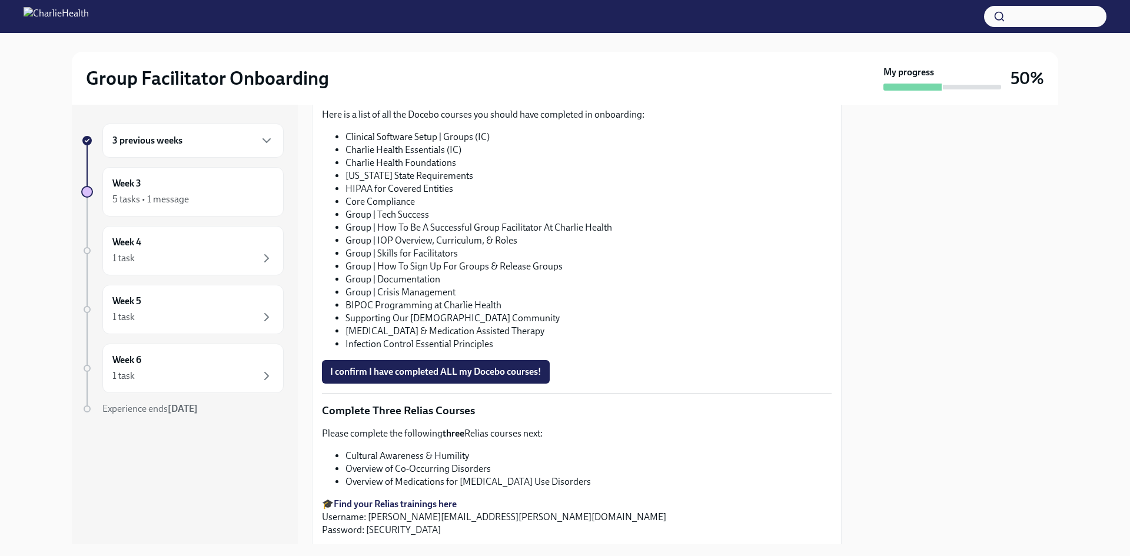
scroll to position [706, 0]
click at [479, 100] on p "You can view your Docebo transcript ➡️ HERE !" at bounding box center [577, 93] width 510 height 13
click at [485, 99] on link "HERE" at bounding box center [492, 93] width 24 height 11
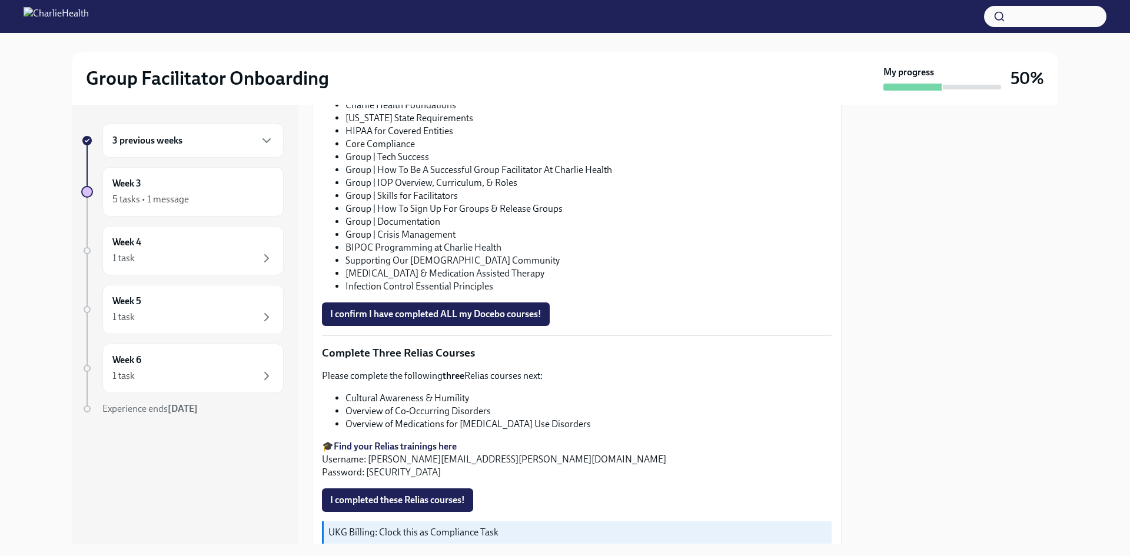
click at [595, 326] on div "I confirm I have completed ALL my Docebo courses!" at bounding box center [577, 315] width 510 height 24
click at [549, 280] on li "[MEDICAL_DATA] & Medication Assisted Therapy" at bounding box center [589, 273] width 486 height 13
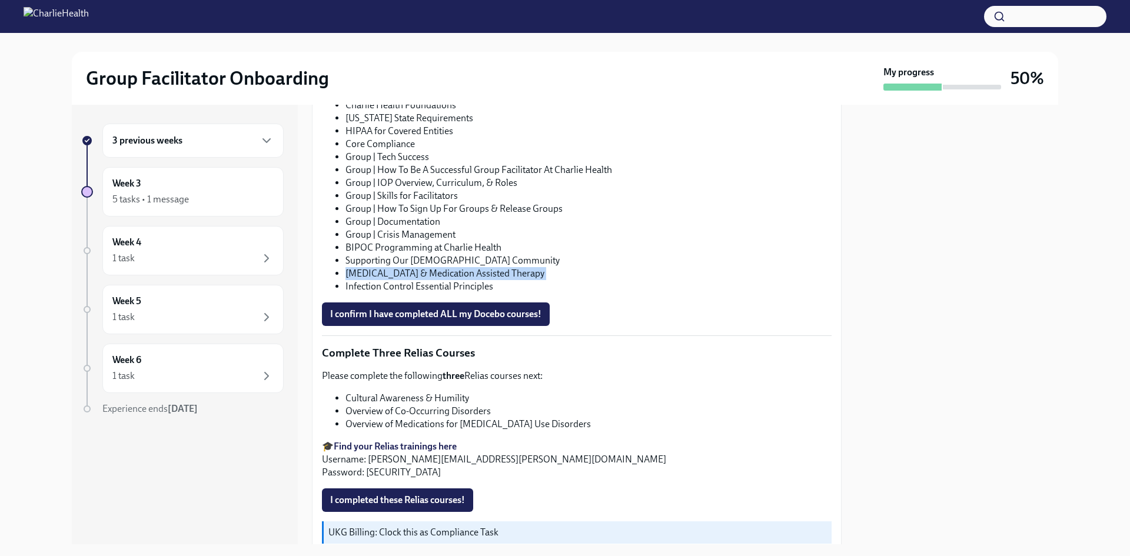
click at [549, 280] on li "[MEDICAL_DATA] & Medication Assisted Therapy" at bounding box center [589, 273] width 486 height 13
click at [569, 280] on li "[MEDICAL_DATA] & Medication Assisted Therapy" at bounding box center [589, 273] width 486 height 13
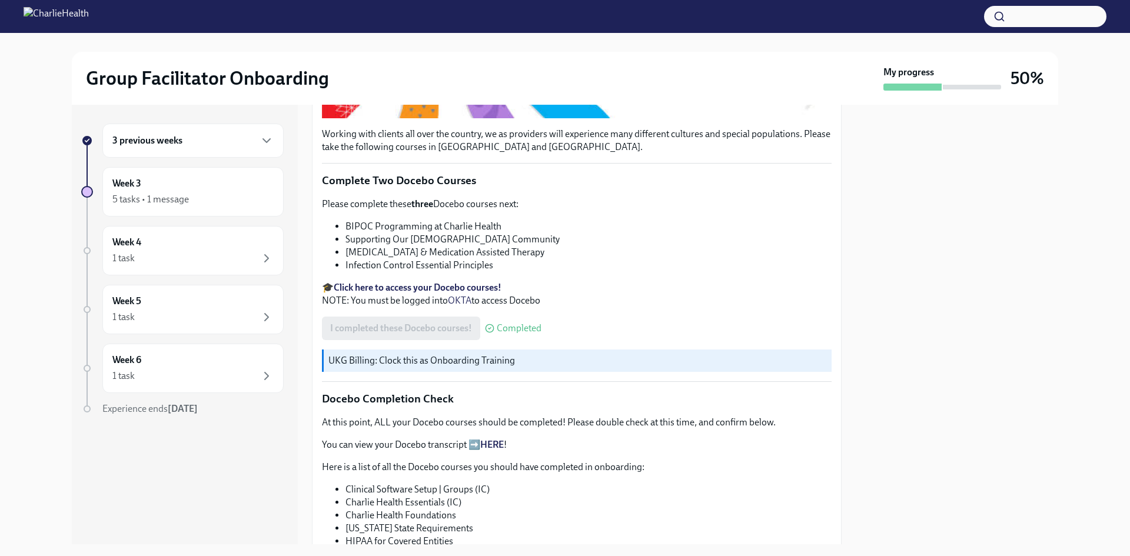
scroll to position [471, 0]
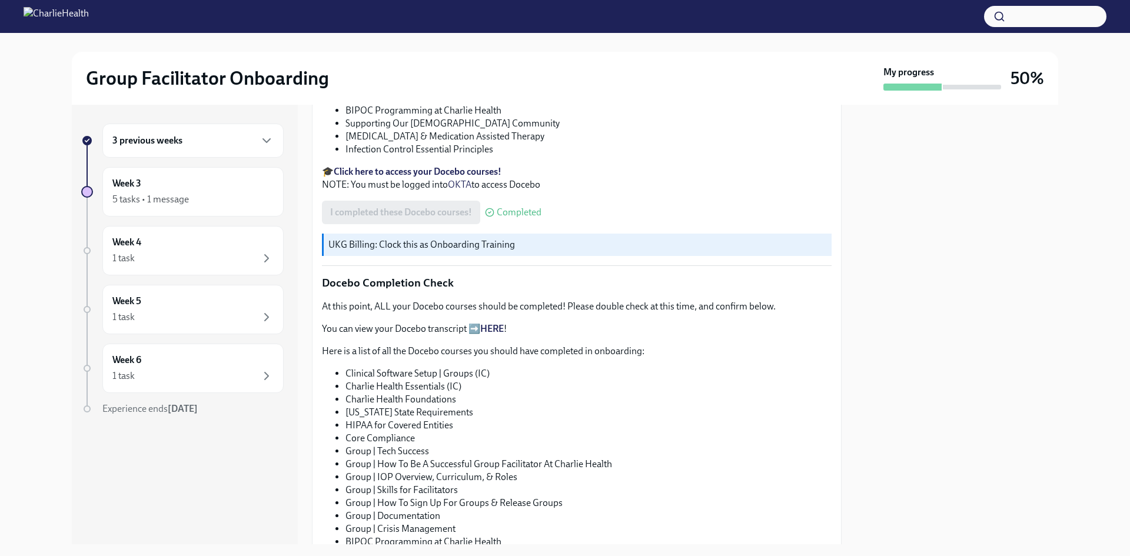
click at [418, 458] on li "Group | Tech Success" at bounding box center [589, 451] width 486 height 13
click at [436, 471] on li "Group | How To Be A Successful Group Facilitator At Charlie Health" at bounding box center [589, 464] width 486 height 13
click at [470, 497] on li "Group | Skills for Facilitators" at bounding box center [589, 490] width 486 height 13
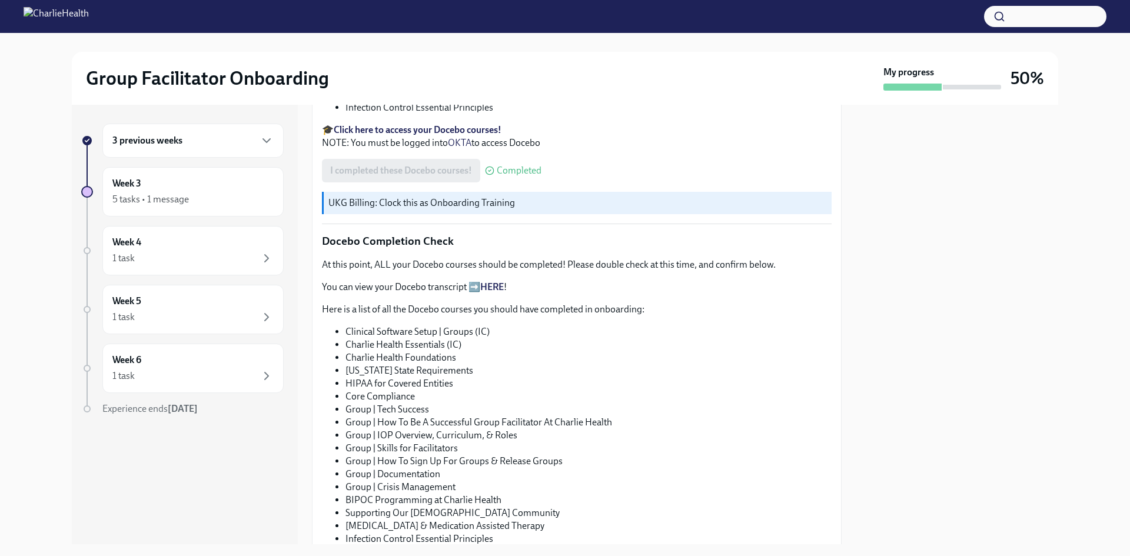
scroll to position [530, 0]
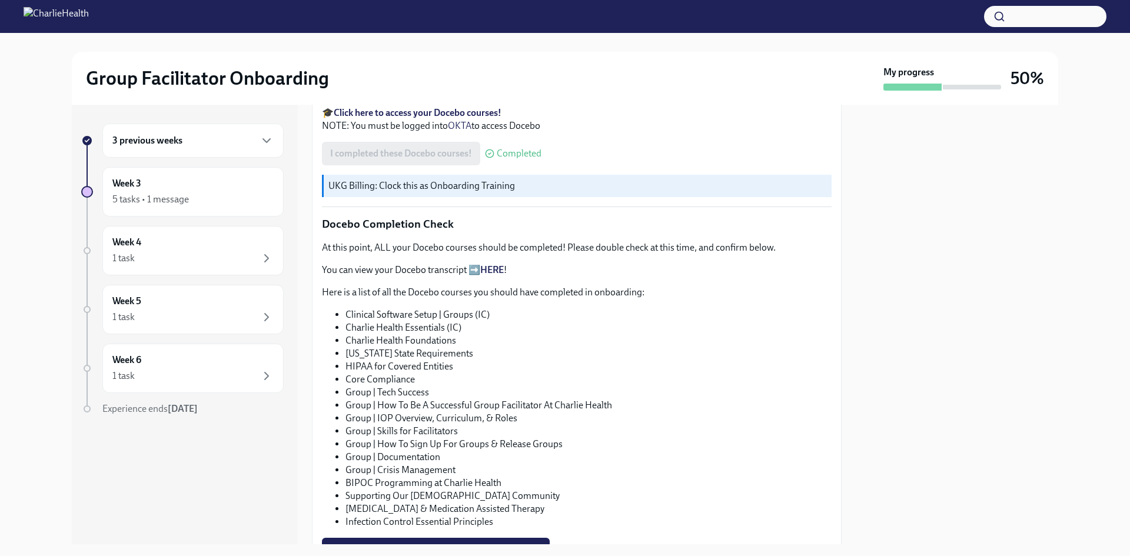
click at [470, 490] on li "BIPOC Programming at Charlie Health" at bounding box center [589, 483] width 486 height 13
click at [483, 503] on li "Supporting Our [DEMOGRAPHIC_DATA] Community" at bounding box center [589, 496] width 486 height 13
click at [491, 516] on li "[MEDICAL_DATA] & Medication Assisted Therapy" at bounding box center [589, 509] width 486 height 13
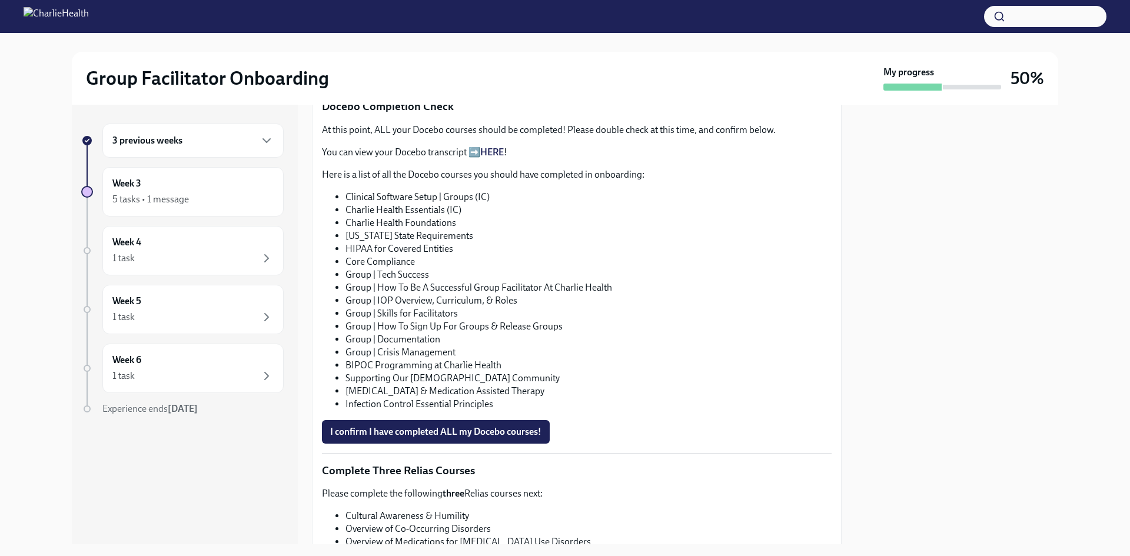
scroll to position [874, 0]
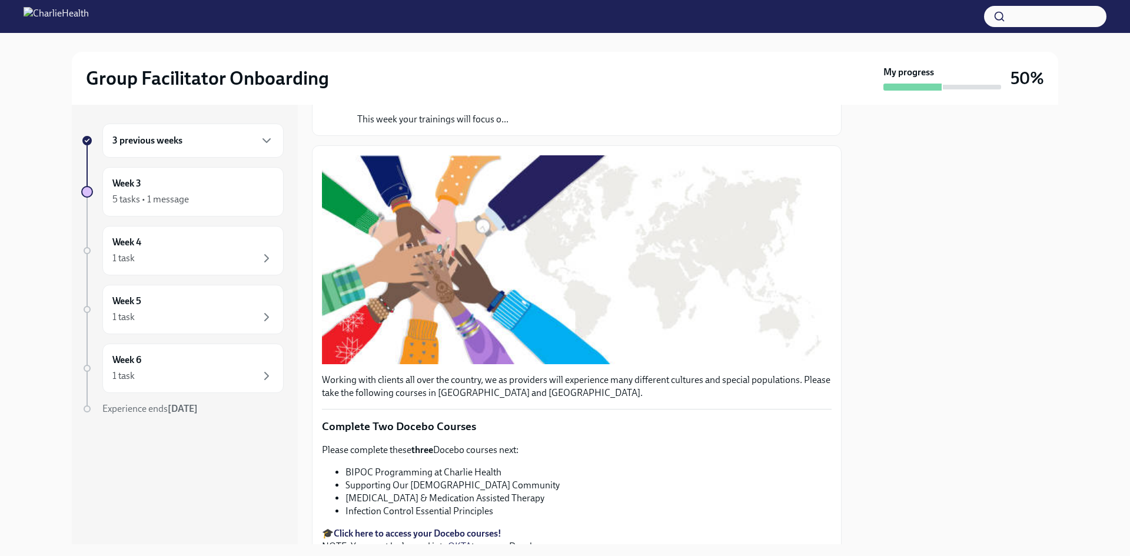
scroll to position [0, 0]
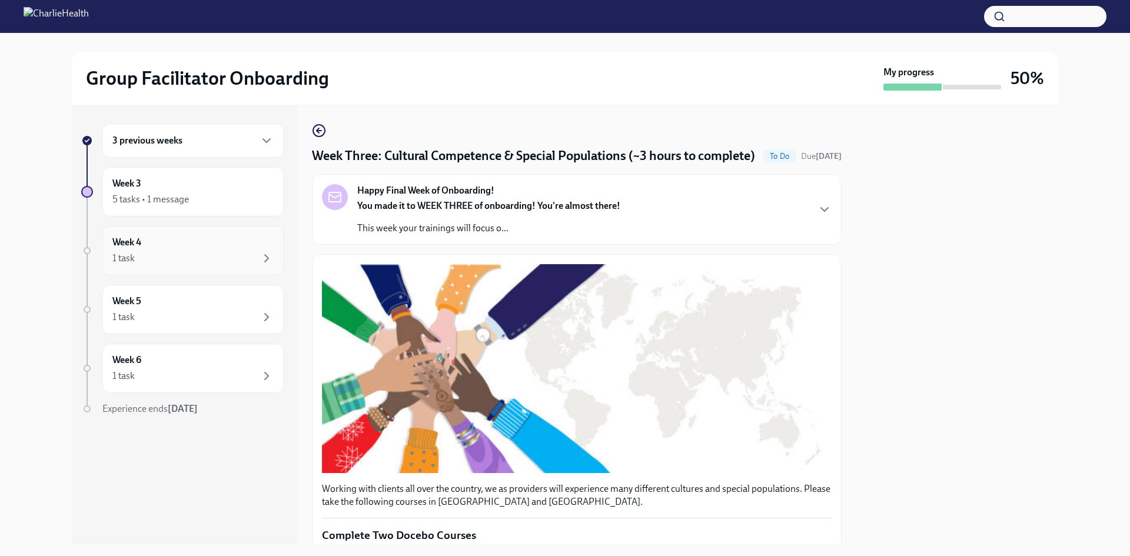
click at [237, 259] on div "1 task" at bounding box center [192, 258] width 161 height 14
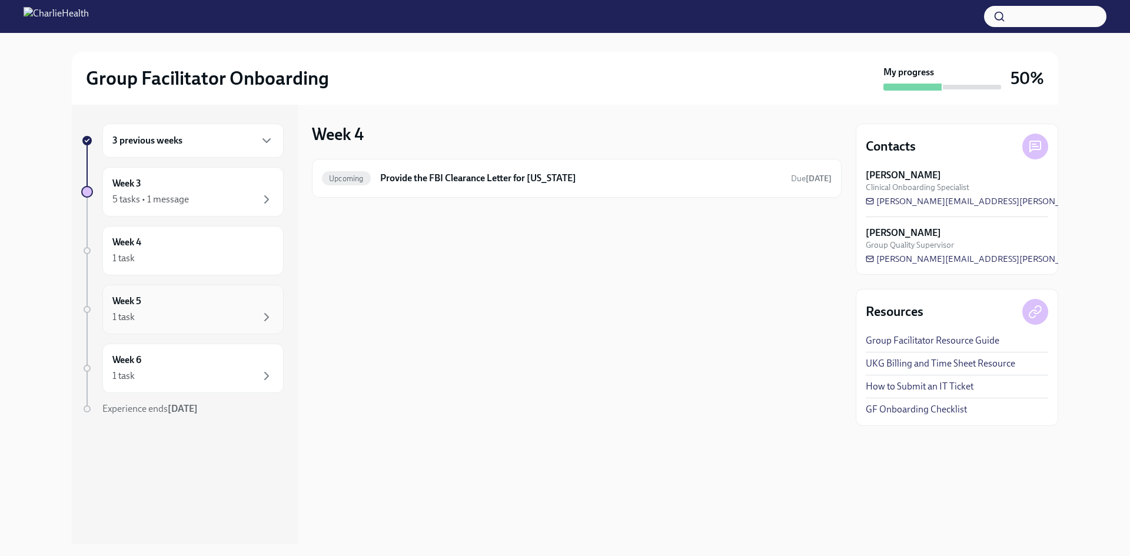
click at [240, 318] on div "1 task" at bounding box center [192, 317] width 161 height 14
click at [236, 359] on div "Week 6 1 task" at bounding box center [192, 368] width 161 height 29
click at [220, 180] on div "Week 3 5 tasks • 1 message" at bounding box center [192, 191] width 161 height 29
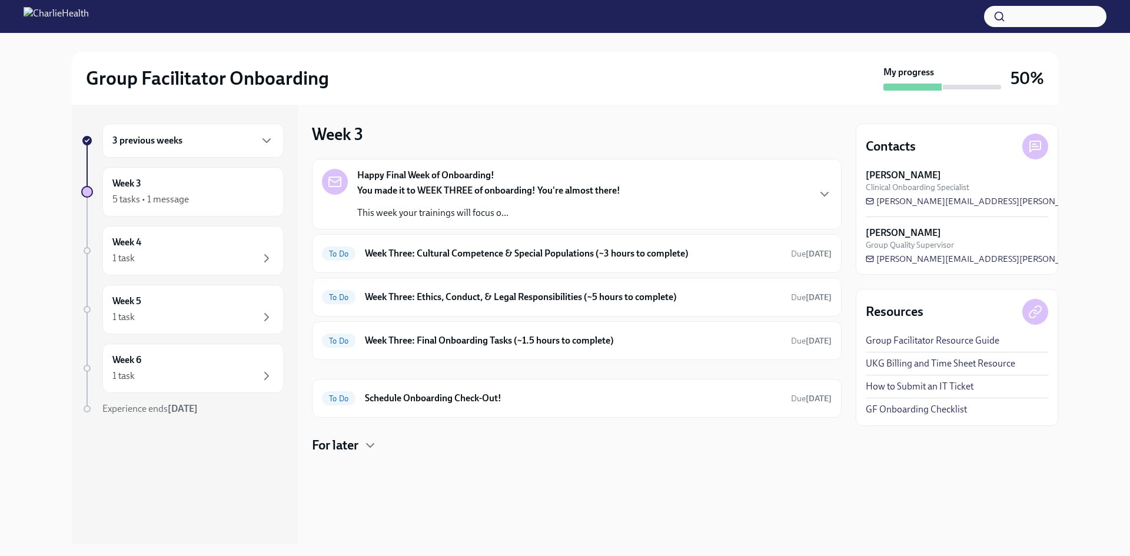
click at [251, 135] on div "3 previous weeks" at bounding box center [192, 141] width 161 height 14
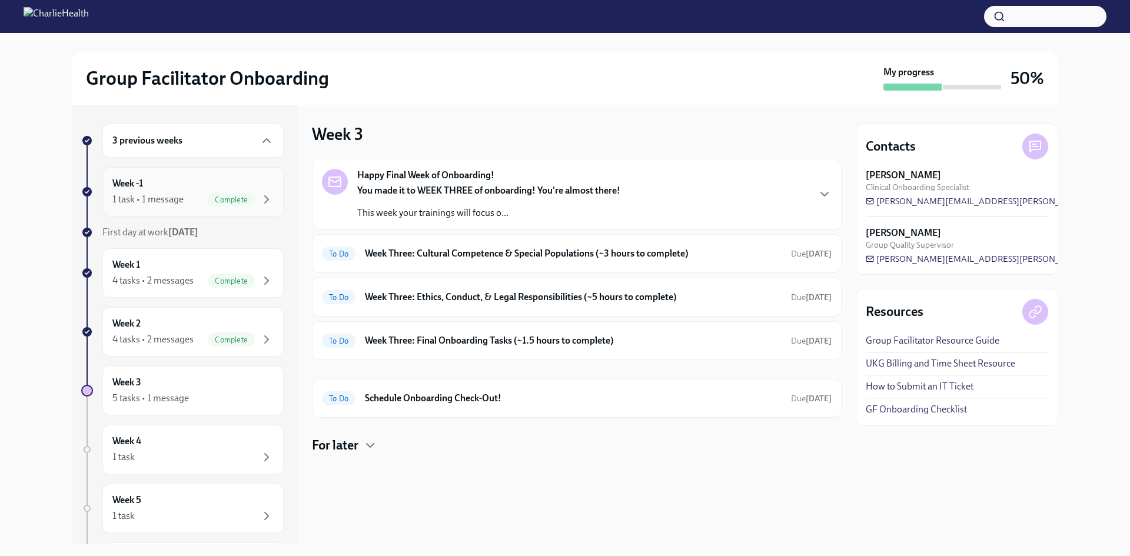
click at [244, 167] on div "Week -1 1 task • 1 message Complete" at bounding box center [192, 191] width 181 height 49
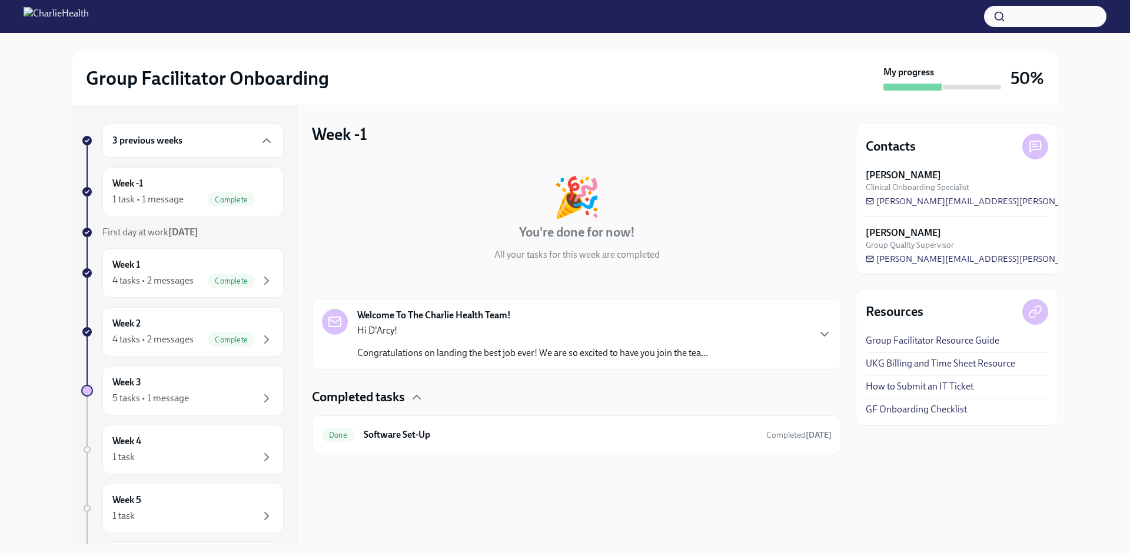
click at [492, 354] on p "Congratulations on landing the best job ever! We are so excited to have you joi…" at bounding box center [532, 353] width 351 height 13
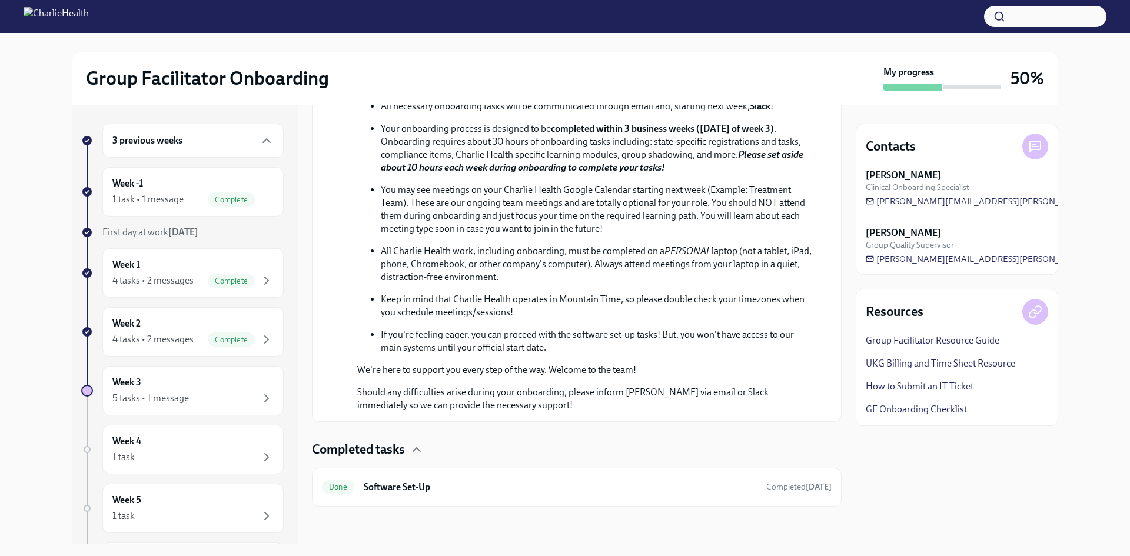
scroll to position [512, 0]
click at [181, 341] on div "4 tasks • 2 messages" at bounding box center [152, 339] width 81 height 13
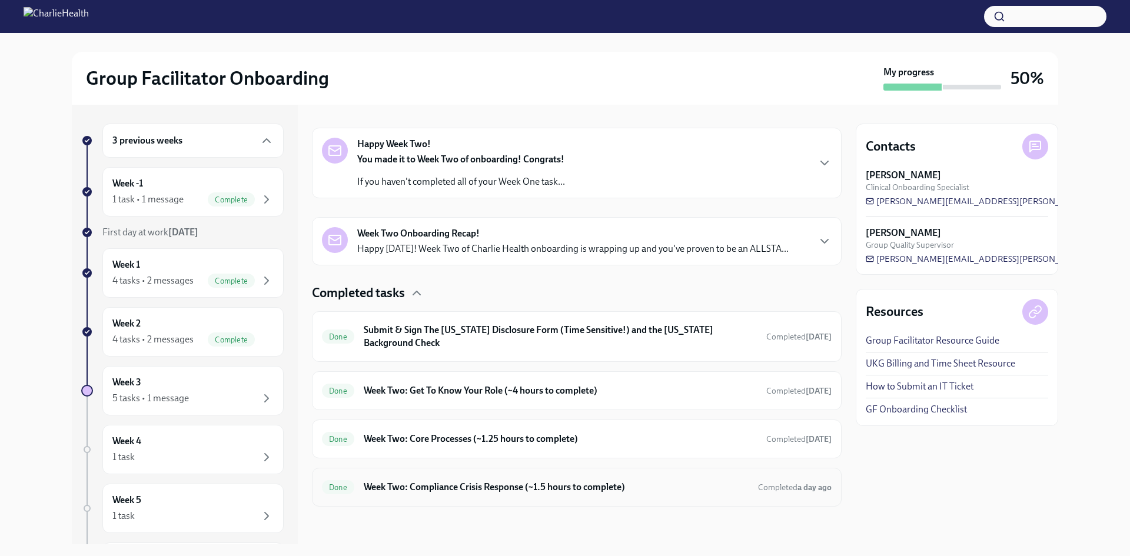
click at [642, 491] on h6 "Week Two: Compliance Crisis Response (~1.5 hours to complete)" at bounding box center [556, 487] width 385 height 13
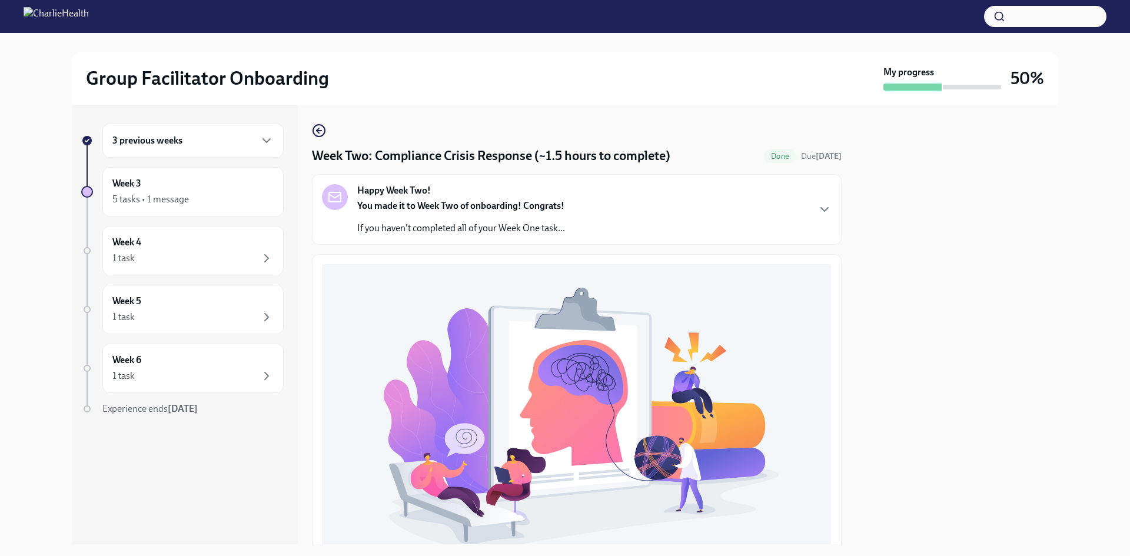
scroll to position [369, 0]
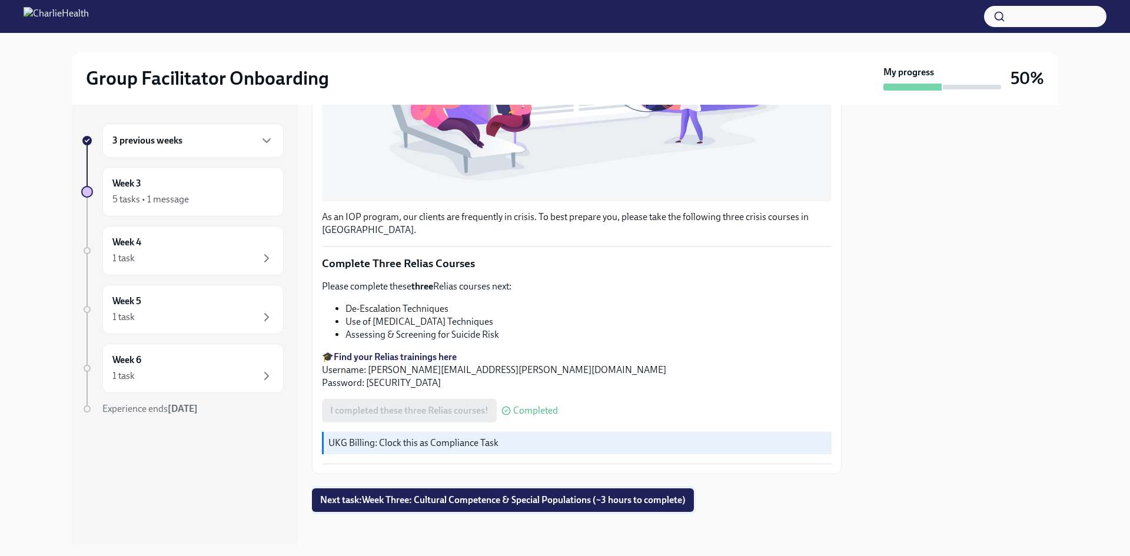
click at [655, 496] on span "Next task : Week Three: Cultural Competence & Special Populations (~3 hours to …" at bounding box center [503, 500] width 366 height 12
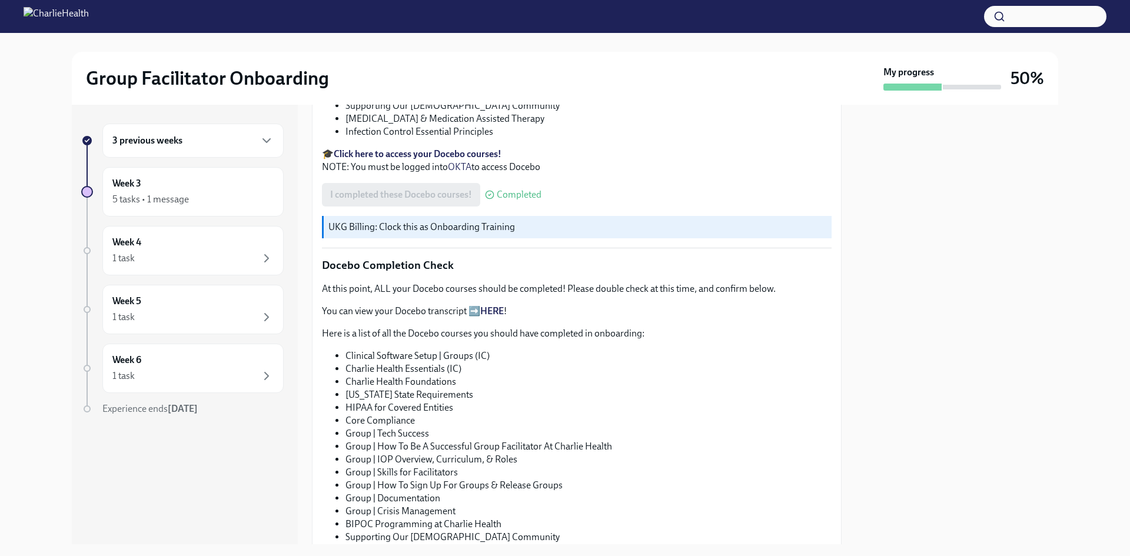
scroll to position [648, 0]
